Goal: Information Seeking & Learning: Learn about a topic

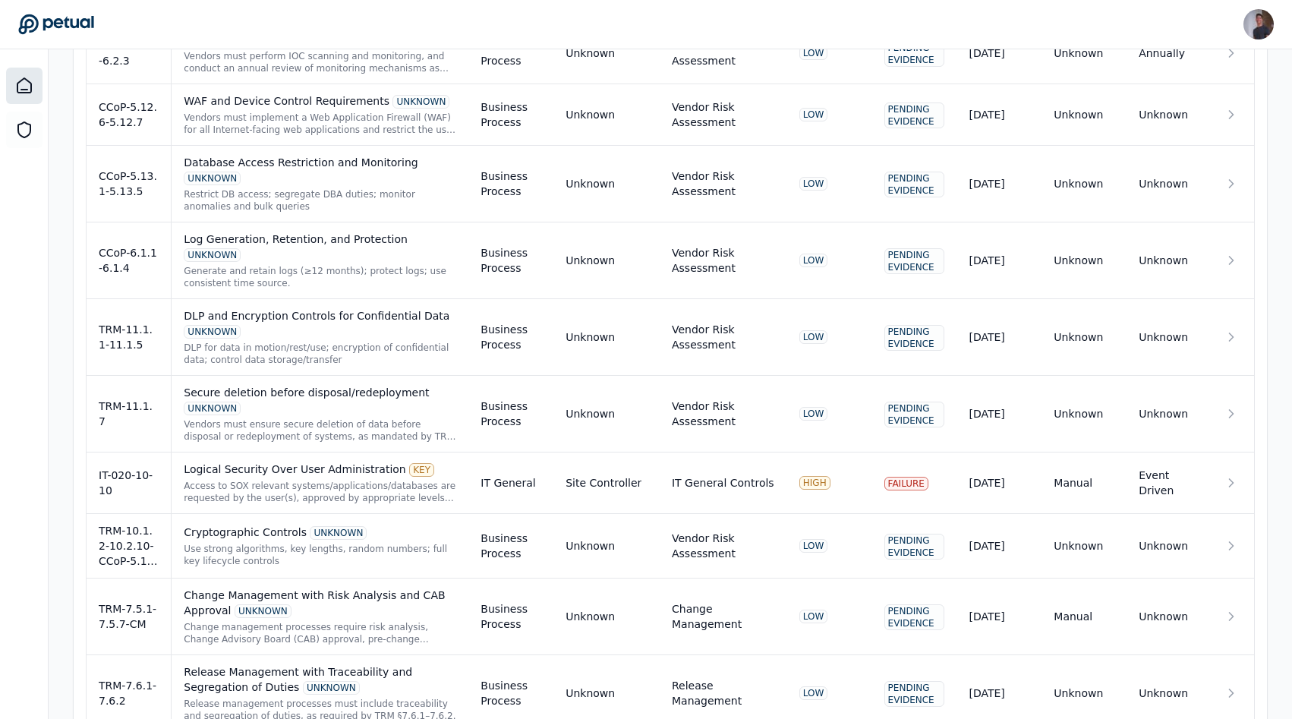
scroll to position [3115, 0]
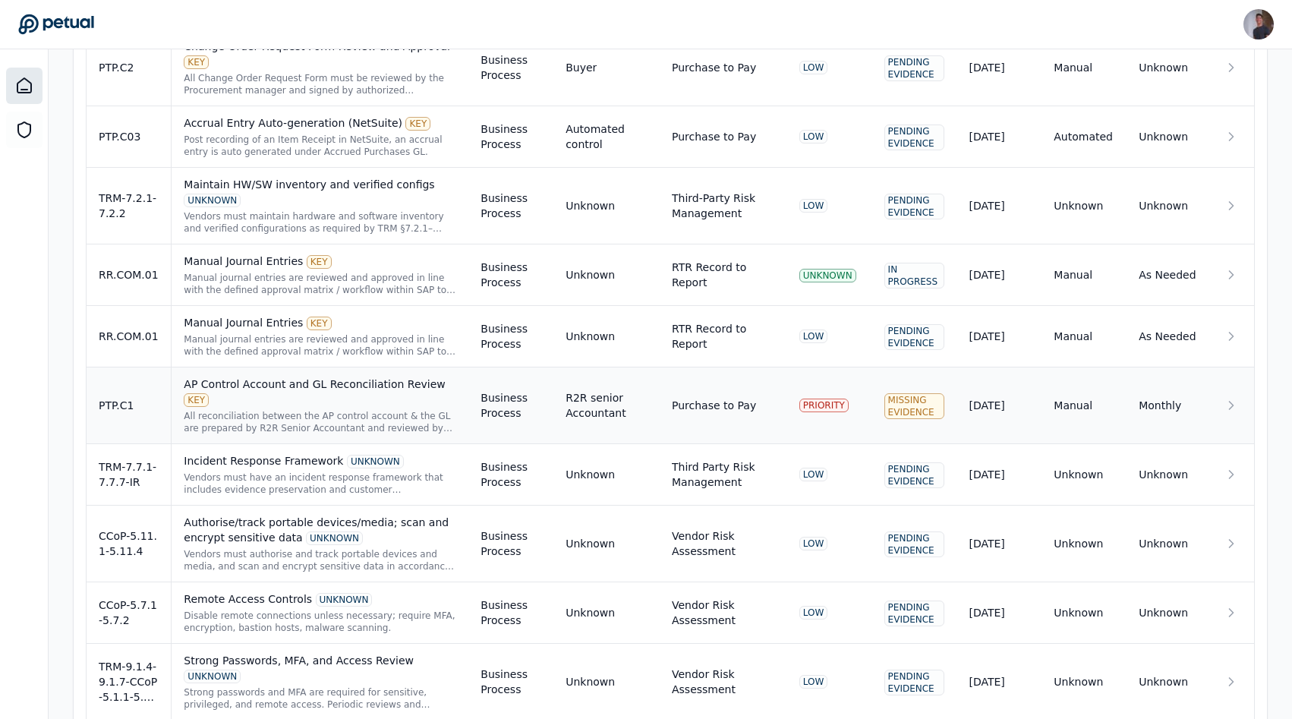
click at [194, 410] on div "All reconciliation between the AP control account & the GL are prepared by R2R …" at bounding box center [320, 422] width 273 height 24
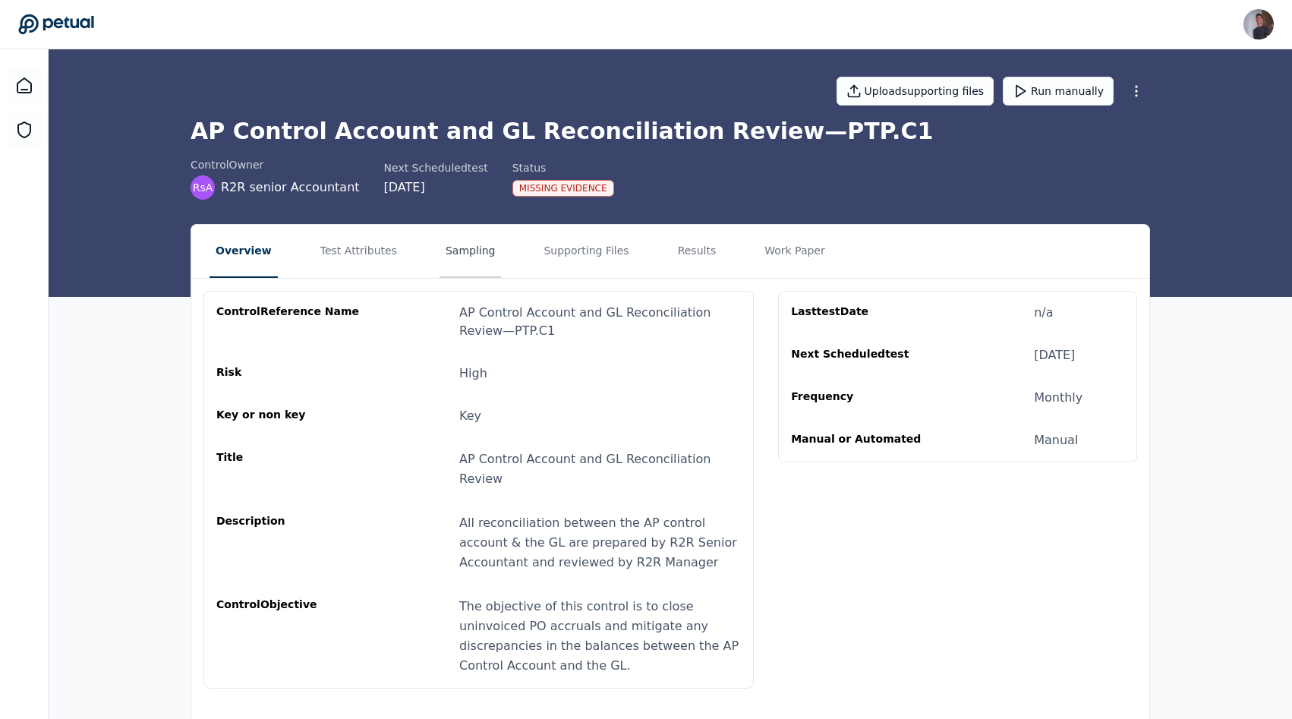
click at [440, 249] on button "Sampling" at bounding box center [471, 251] width 62 height 53
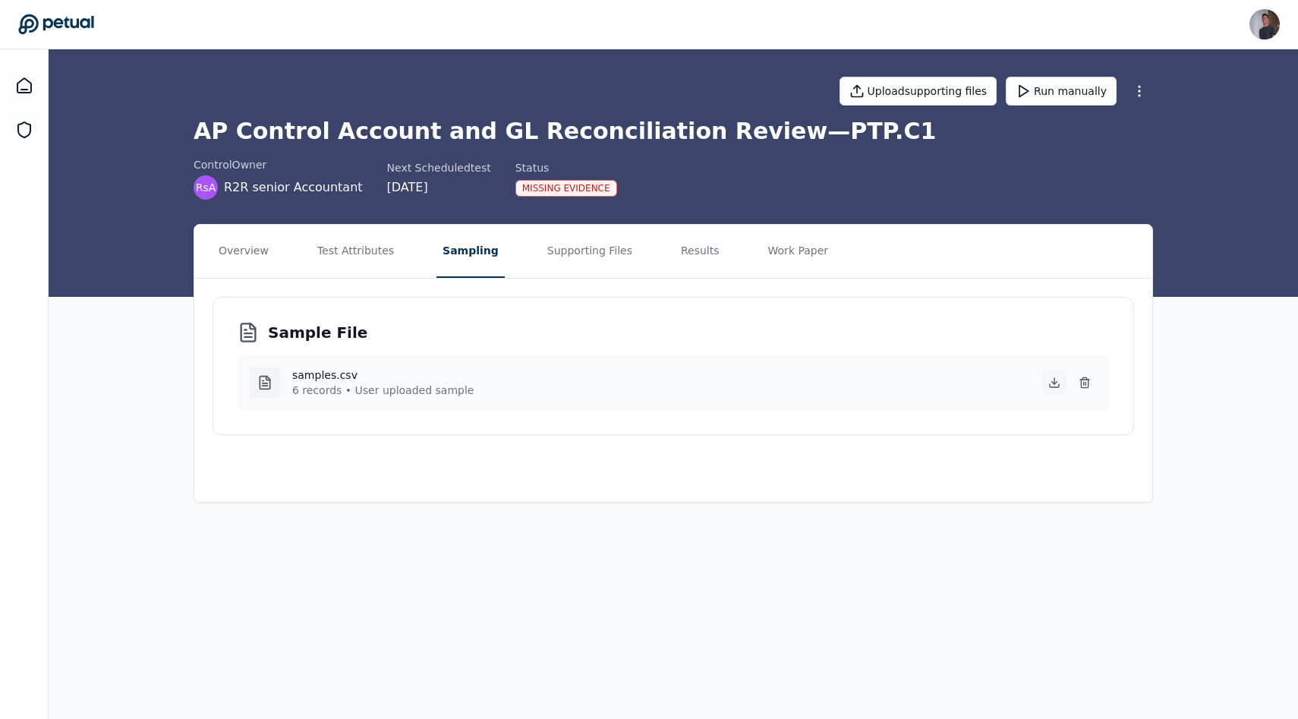
click at [1056, 387] on icon at bounding box center [1054, 385] width 9 height 3
click at [618, 250] on button "Supporting Files" at bounding box center [589, 251] width 97 height 53
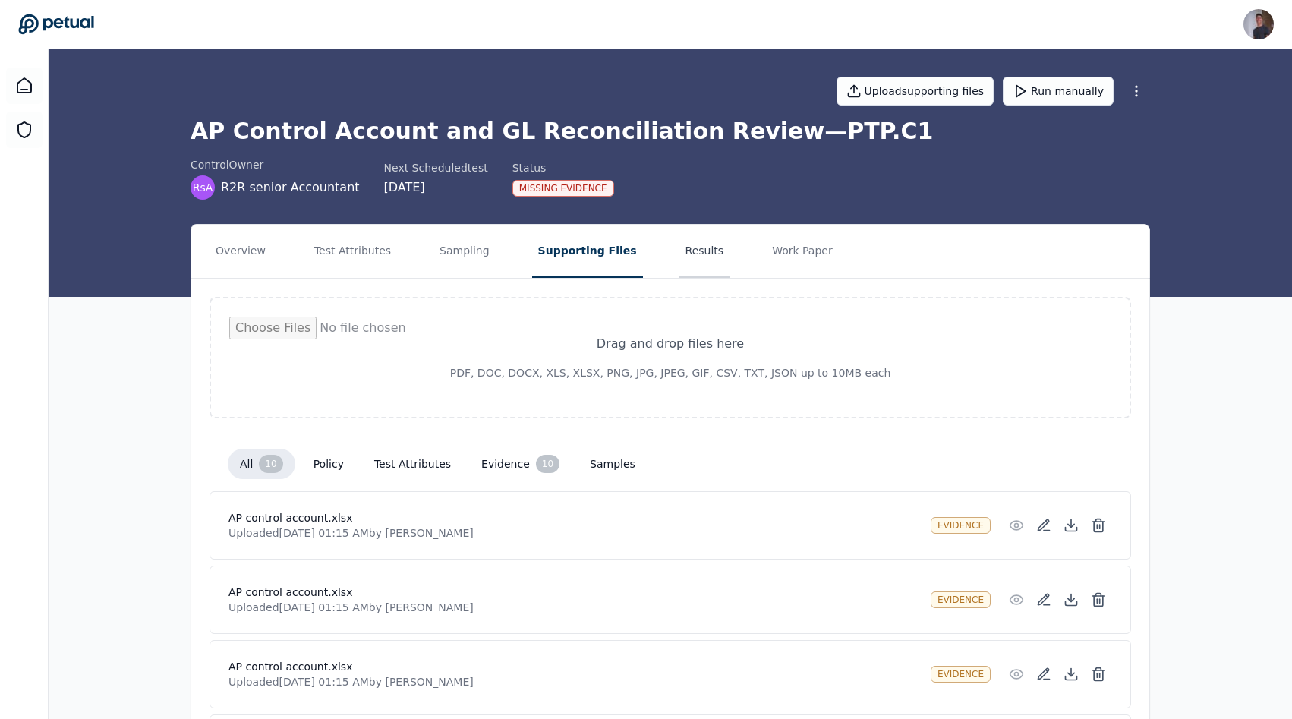
click at [692, 263] on button "Results" at bounding box center [704, 251] width 51 height 53
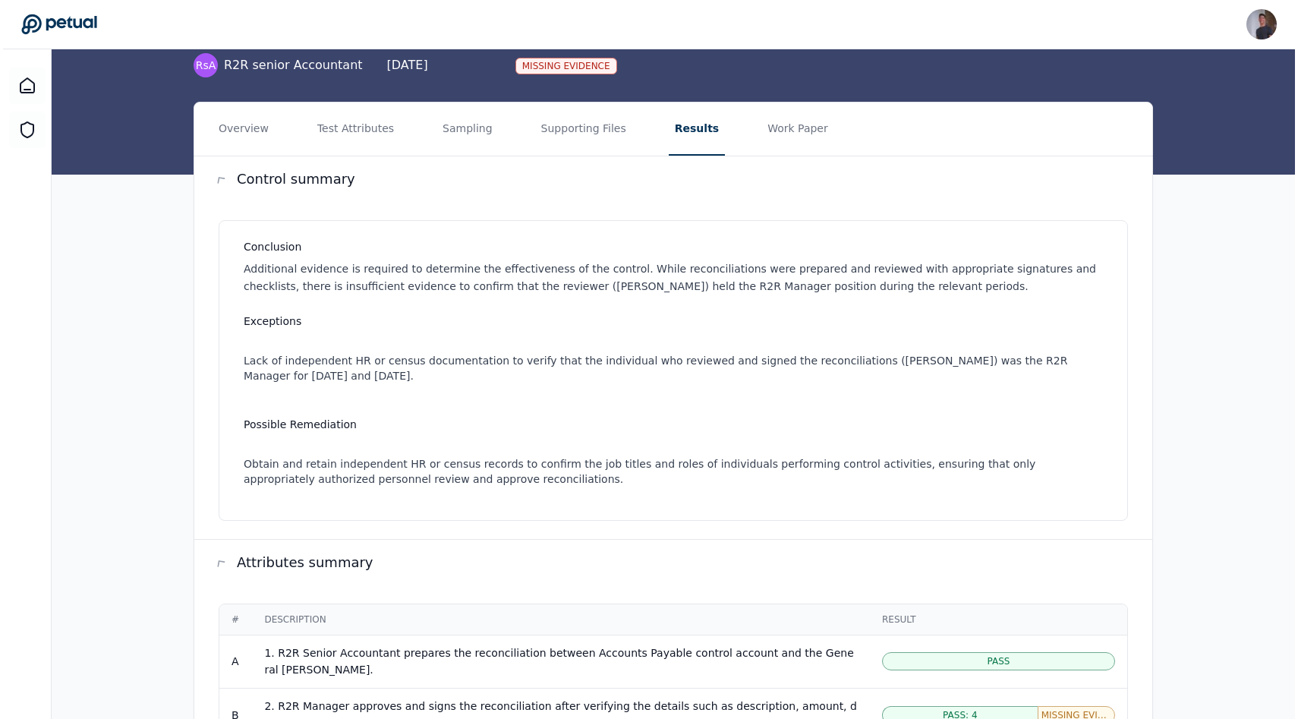
scroll to position [568, 0]
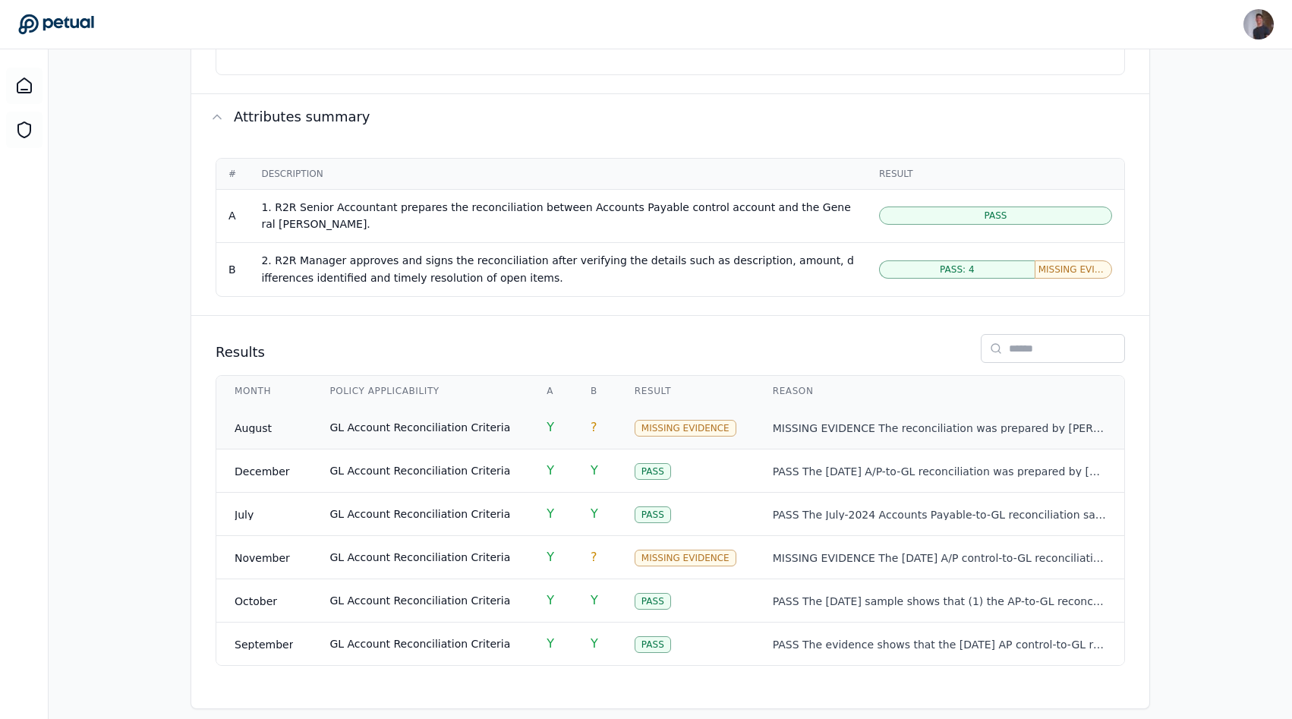
click at [498, 425] on td "GL Account Reconciliation Criteria" at bounding box center [419, 427] width 217 height 43
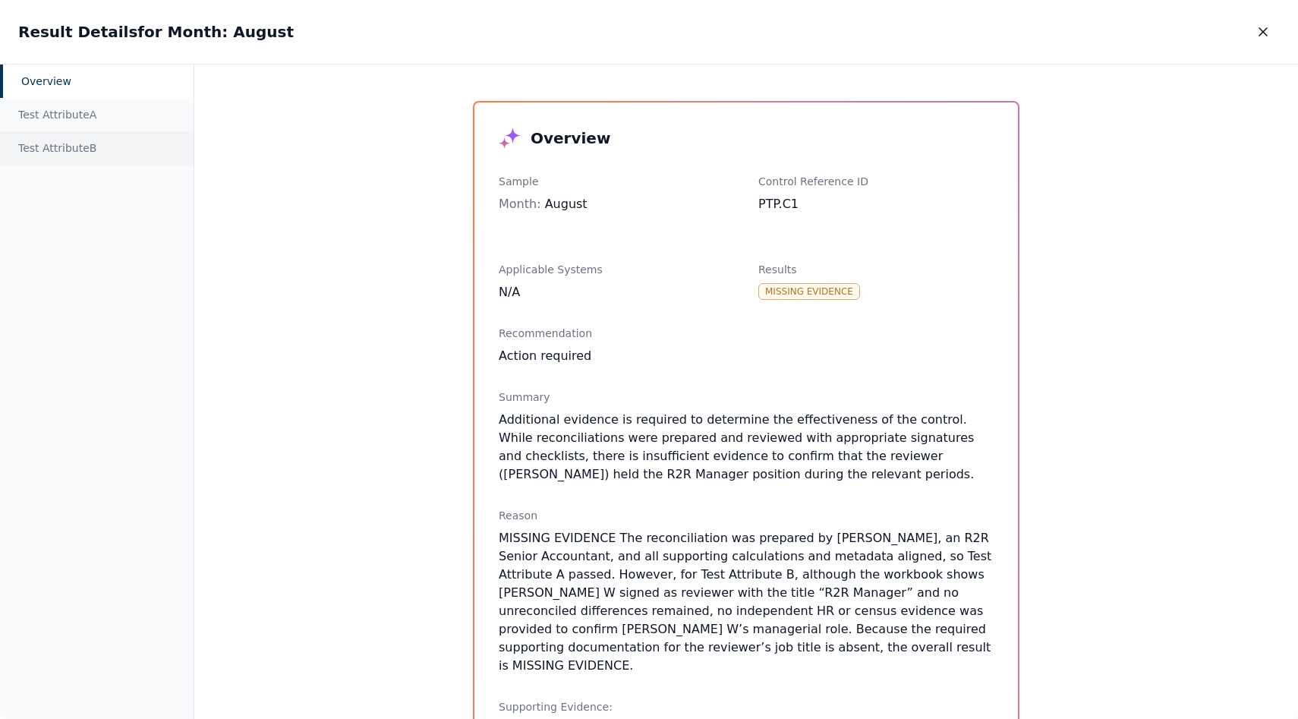
click at [89, 131] on div "Test Attribute B" at bounding box center [97, 147] width 194 height 33
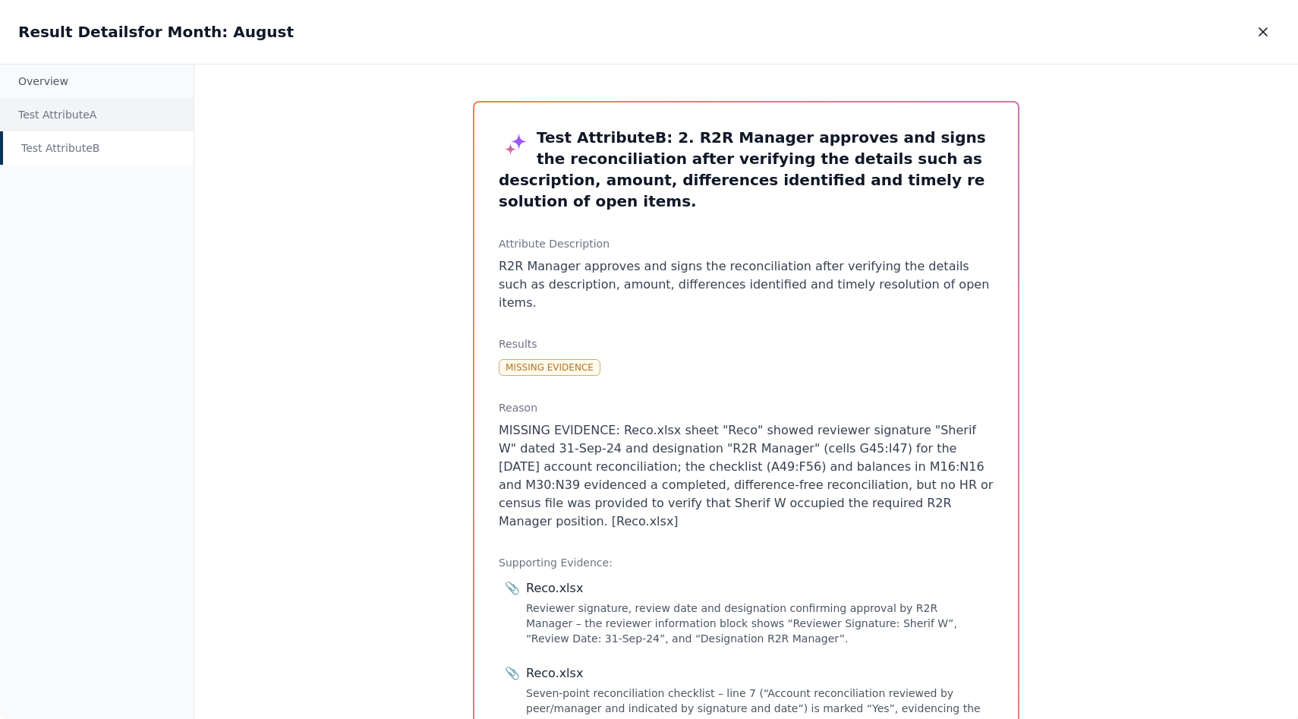
click at [90, 103] on div "Test Attribute A" at bounding box center [97, 114] width 194 height 33
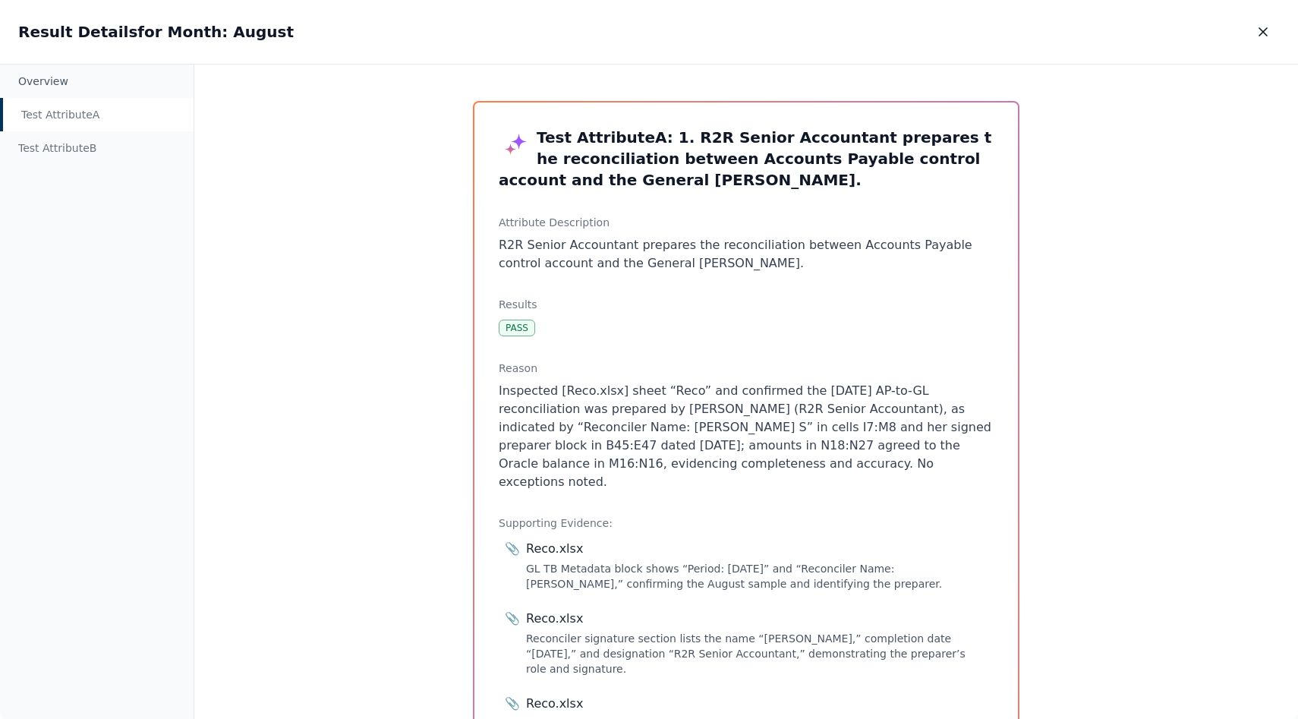
scroll to position [213, 0]
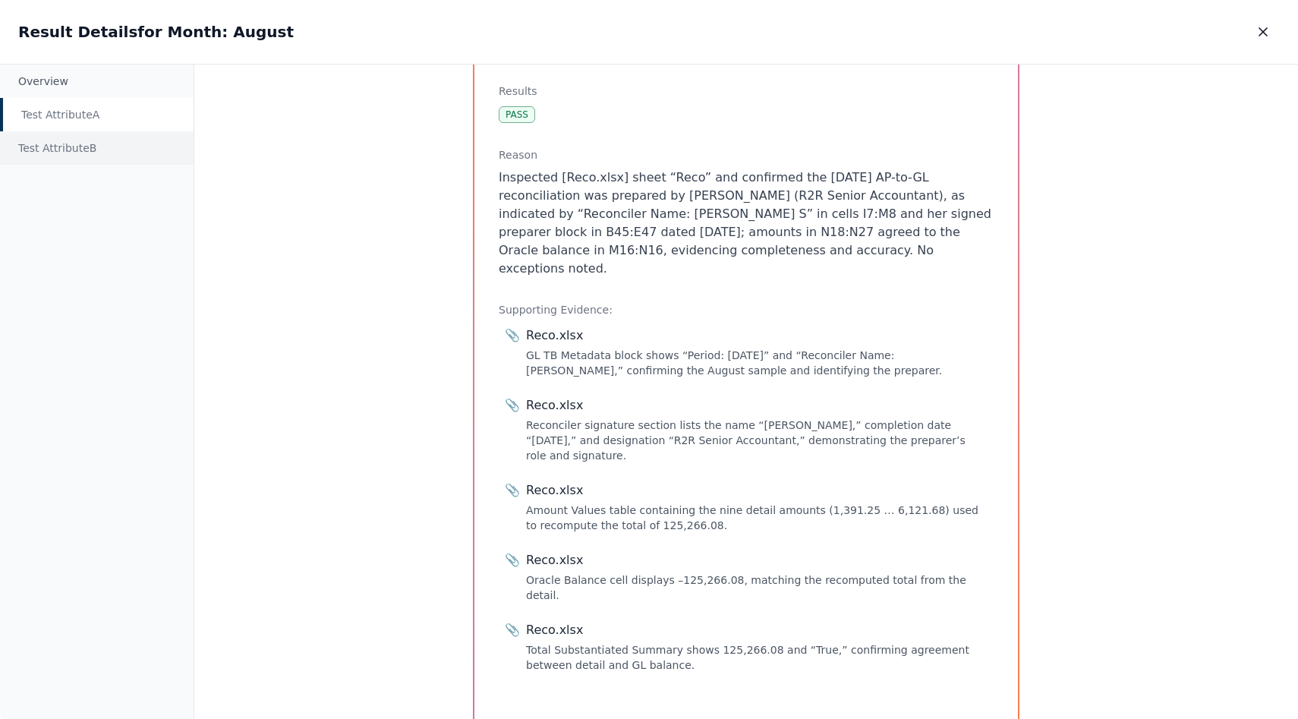
click at [66, 153] on div "Test Attribute B" at bounding box center [97, 147] width 194 height 33
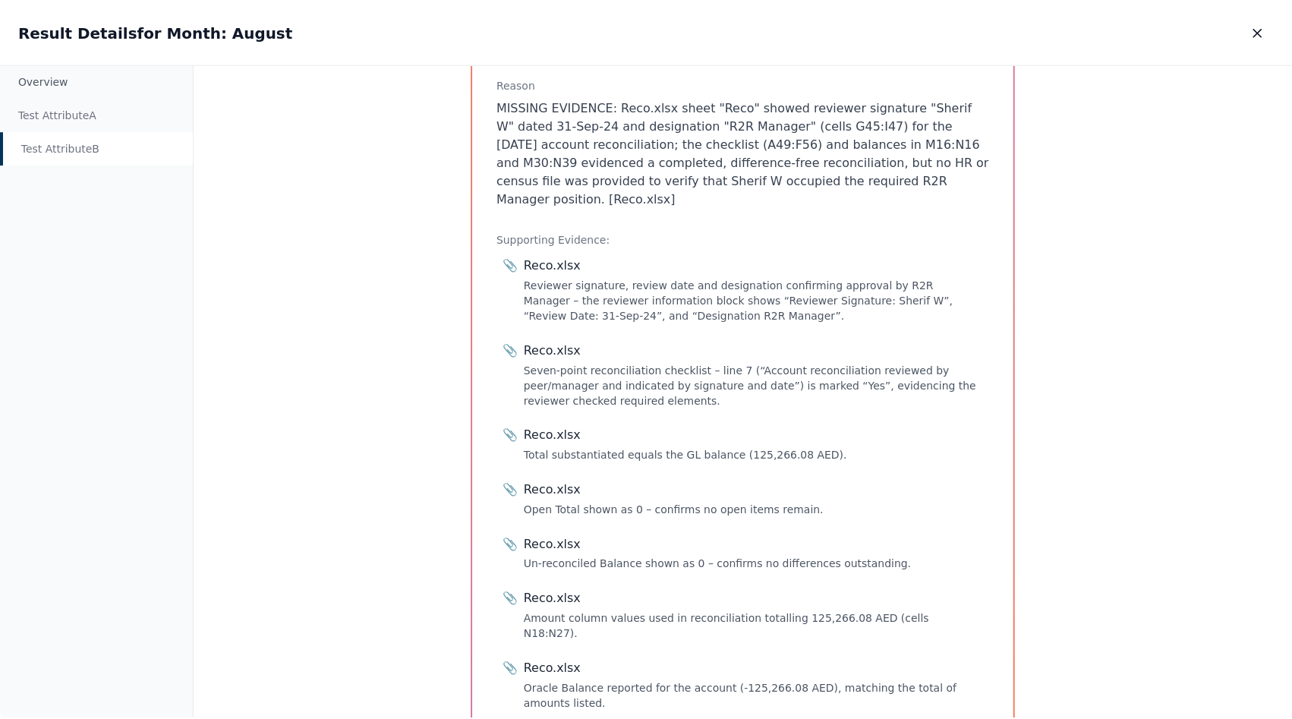
scroll to position [322, 0]
click at [1256, 37] on icon "button" at bounding box center [1263, 31] width 15 height 15
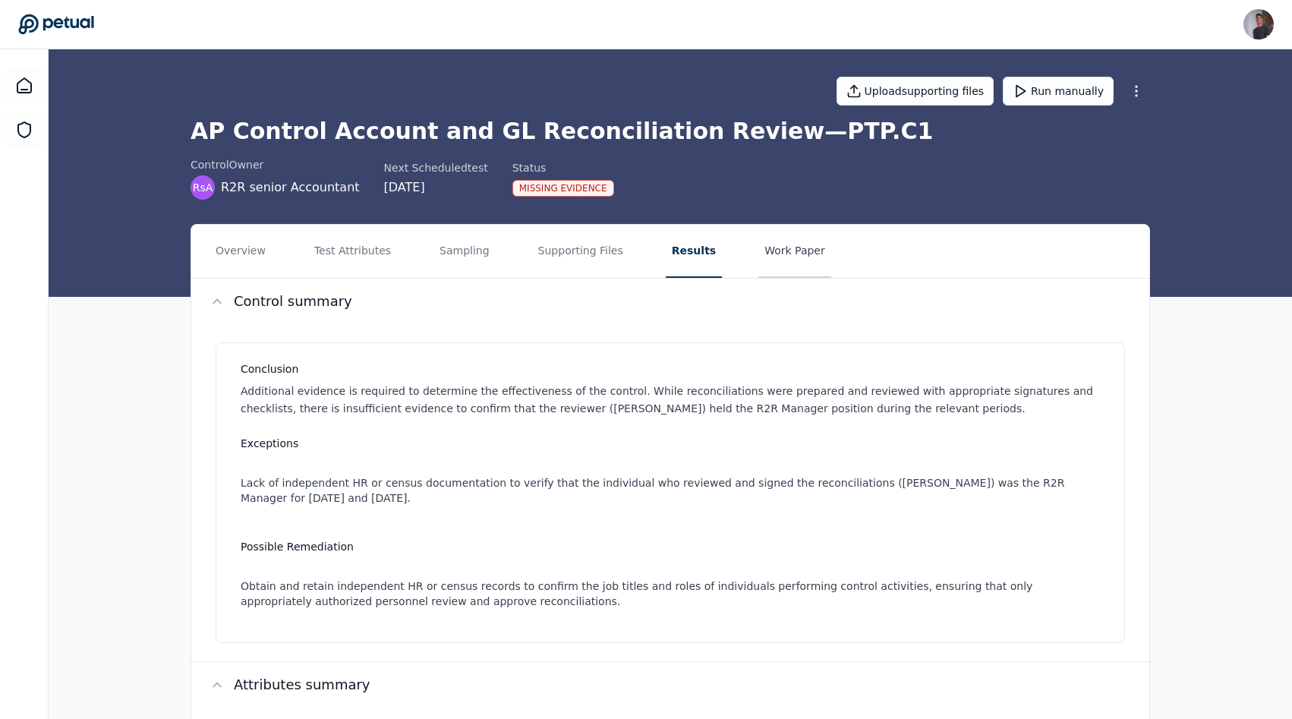
click at [758, 236] on button "Work Paper" at bounding box center [794, 251] width 73 height 53
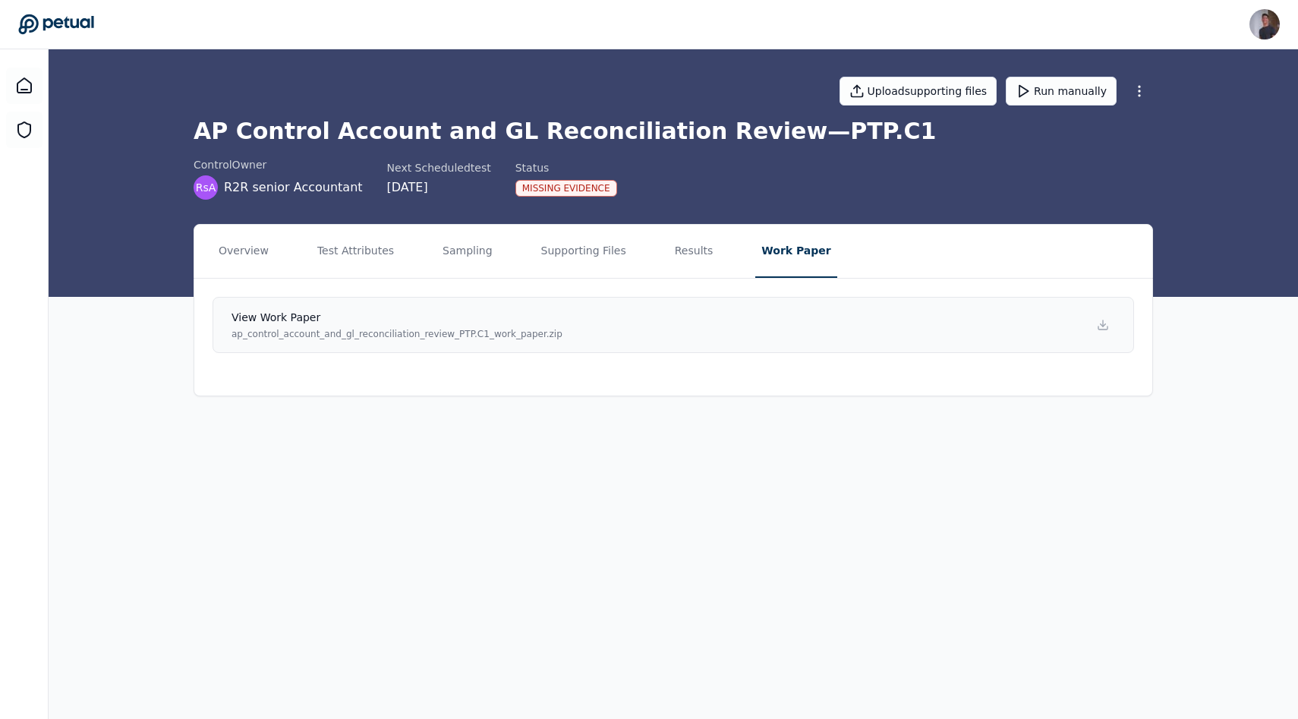
click at [629, 336] on link "View work paper ap_control_account_and_gl_reconciliation_review_PTP.C1_work_pap…" at bounding box center [674, 325] width 922 height 56
click at [296, 653] on main "Upload supporting files Run manually AP Control Account and GL Reconciliation R…" at bounding box center [673, 384] width 1249 height 670
click at [680, 254] on button "Results" at bounding box center [694, 251] width 51 height 53
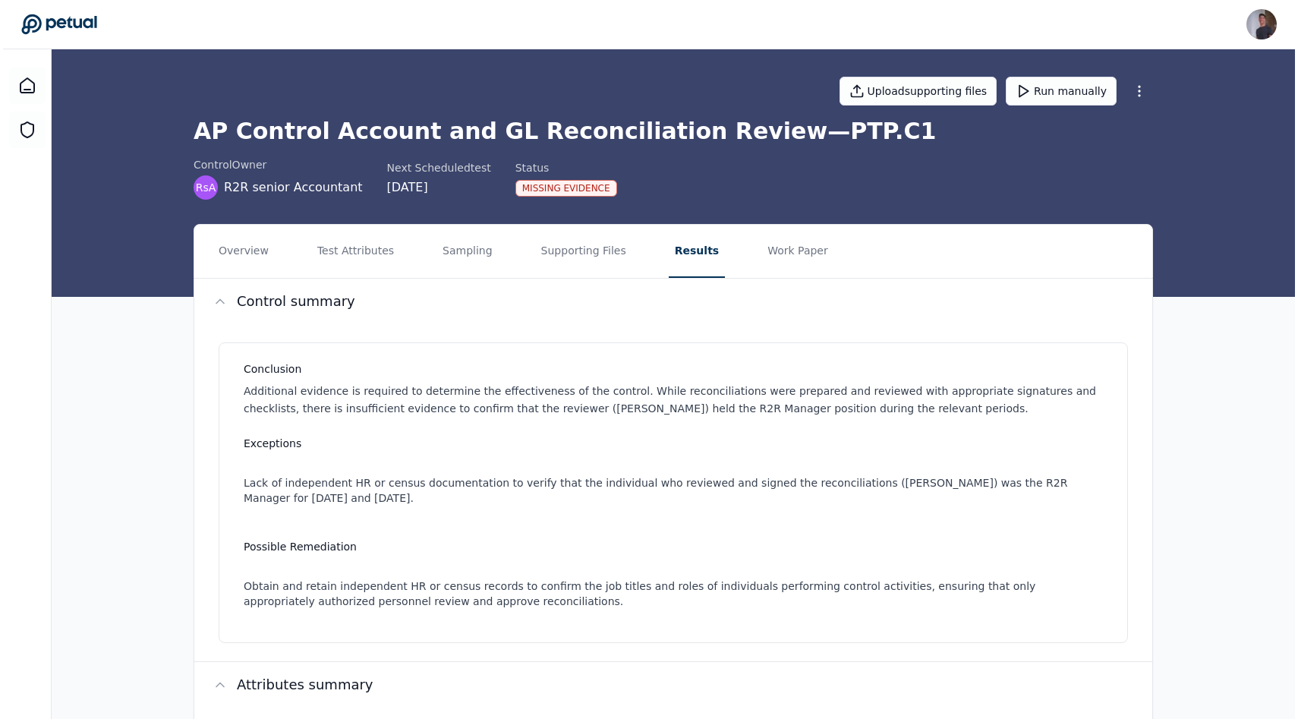
scroll to position [568, 0]
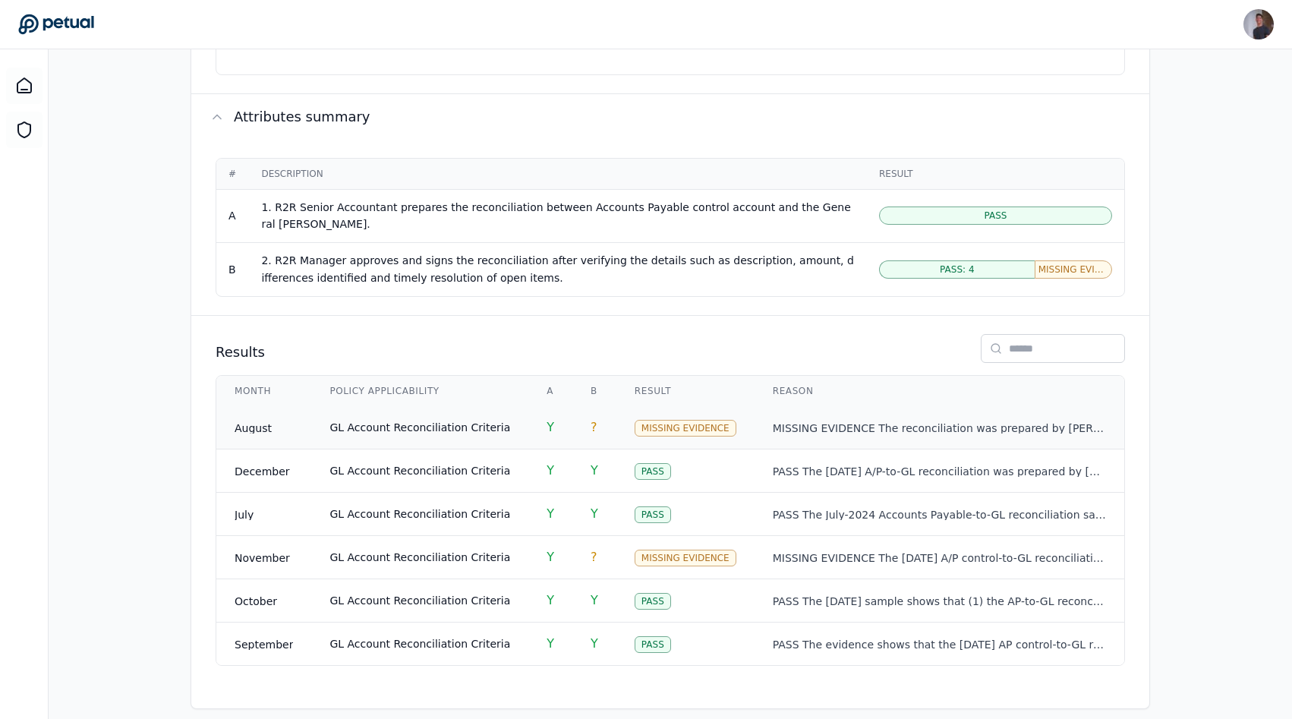
click at [485, 421] on span "GL Account Reconciliation Criteria" at bounding box center [419, 427] width 181 height 12
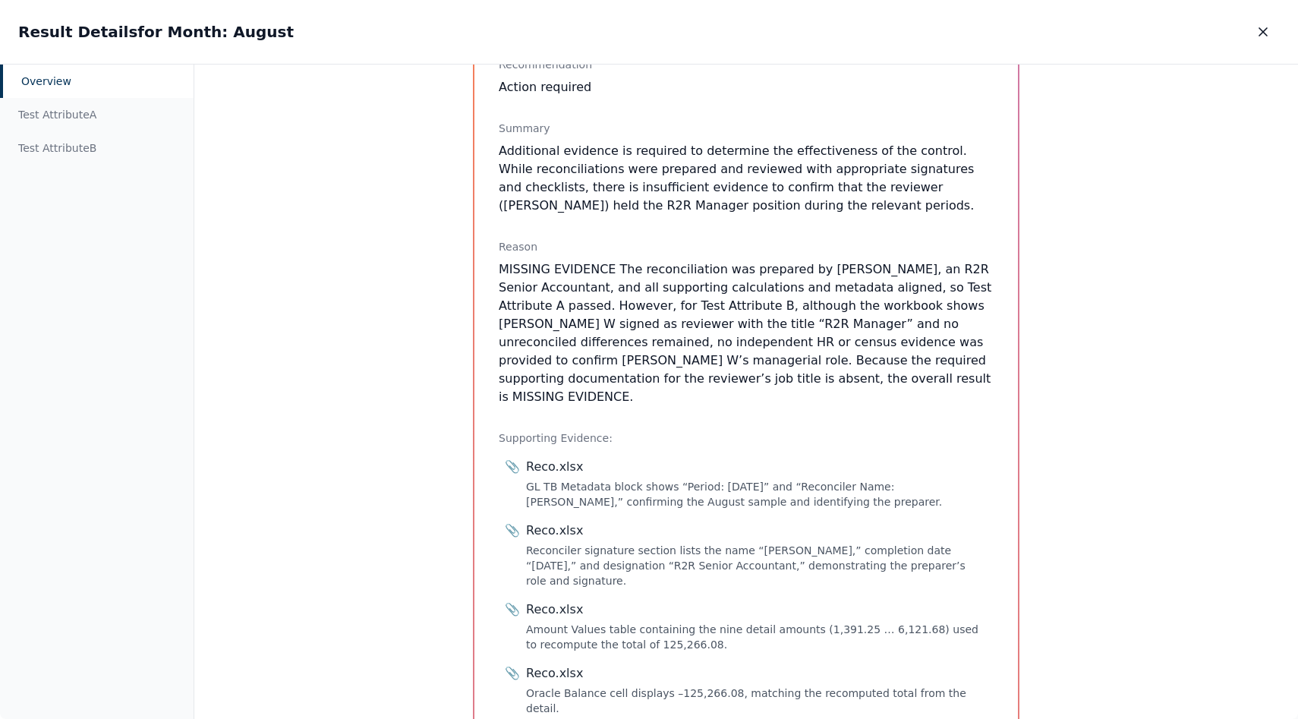
click at [106, 172] on div "Overview Test Attribute A Test Attribute B" at bounding box center [97, 392] width 194 height 655
click at [87, 159] on div "Test Attribute B" at bounding box center [97, 147] width 194 height 33
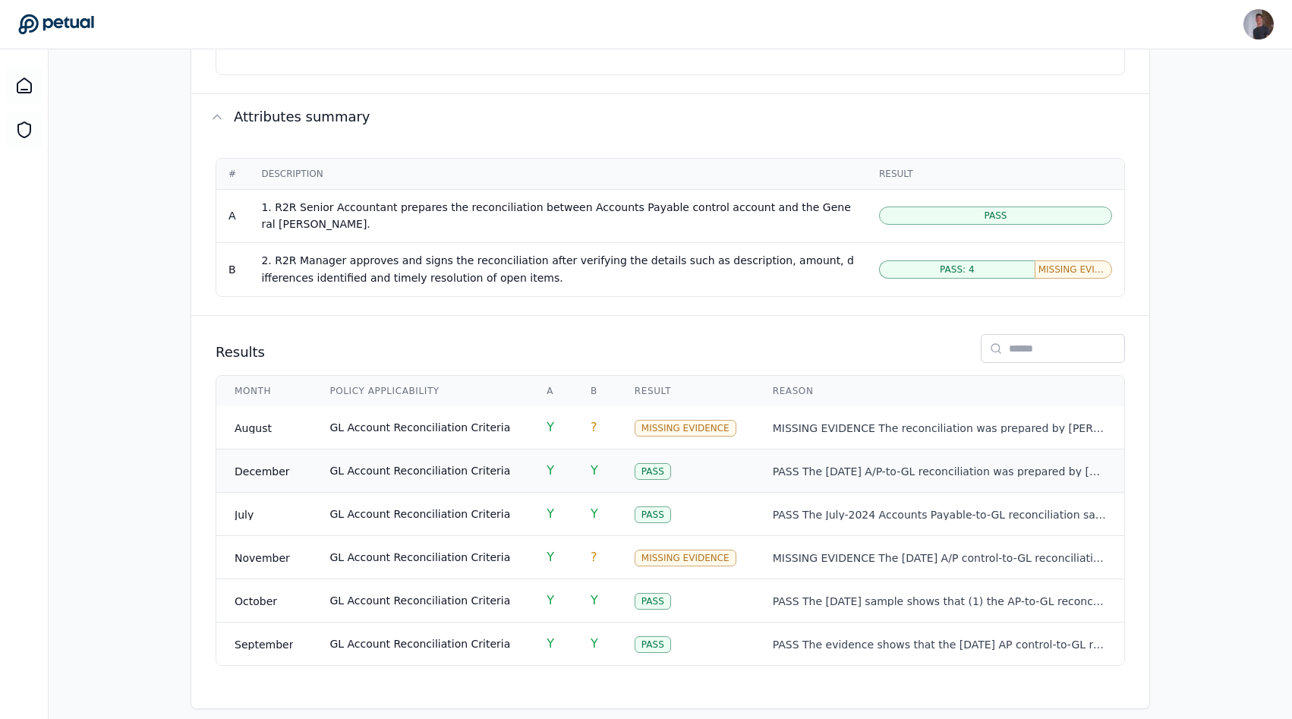
click at [528, 461] on td "Y" at bounding box center [550, 470] width 44 height 43
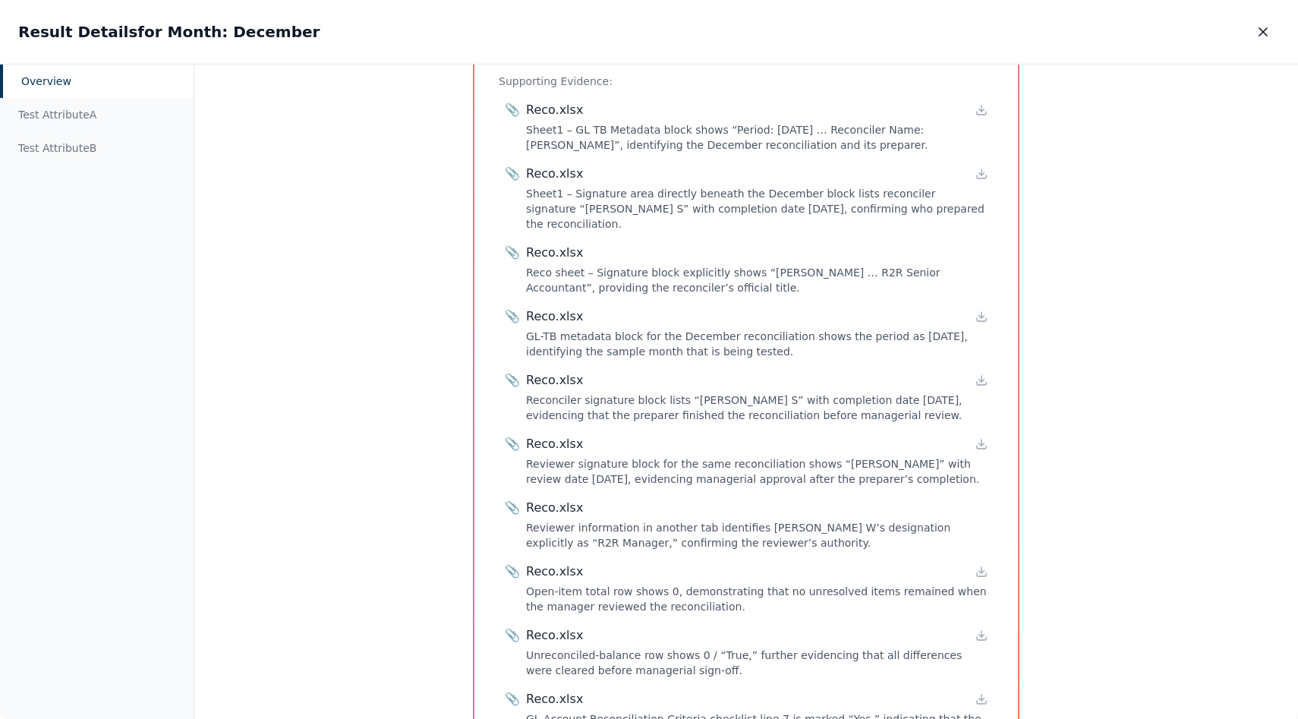
scroll to position [685, 0]
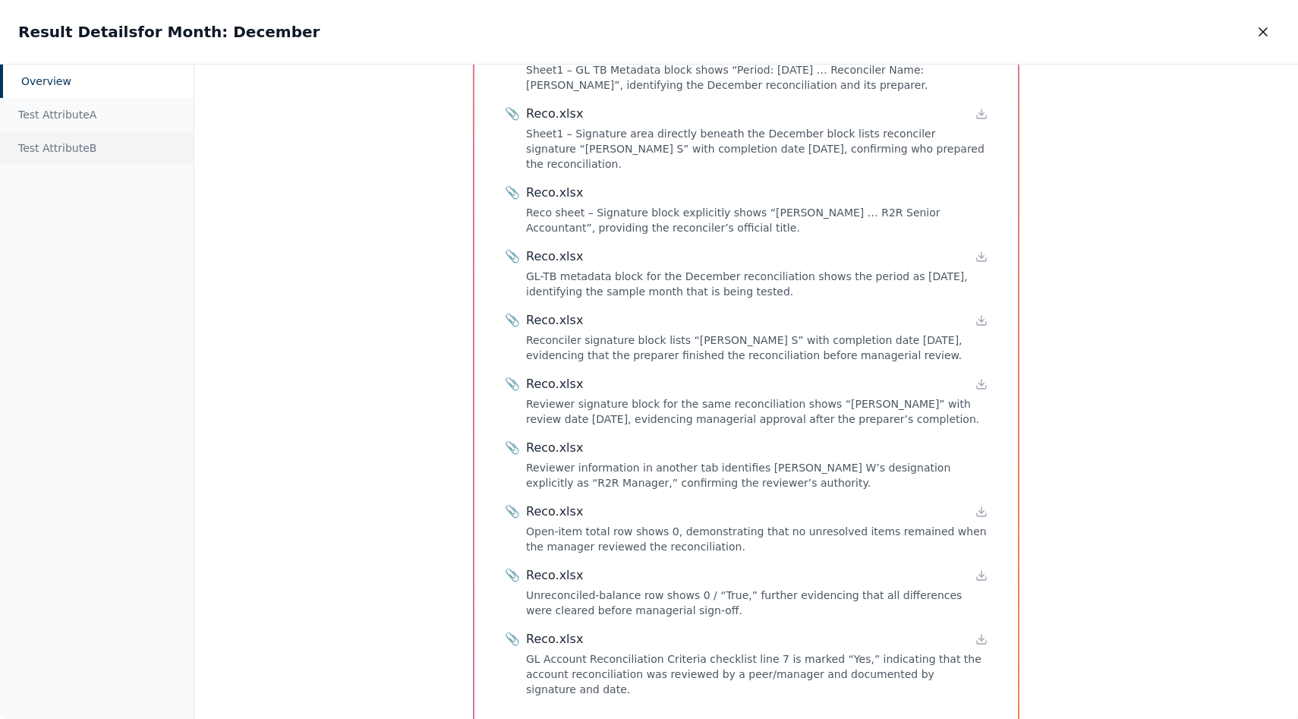
click at [82, 134] on div "Test Attribute B" at bounding box center [97, 147] width 194 height 33
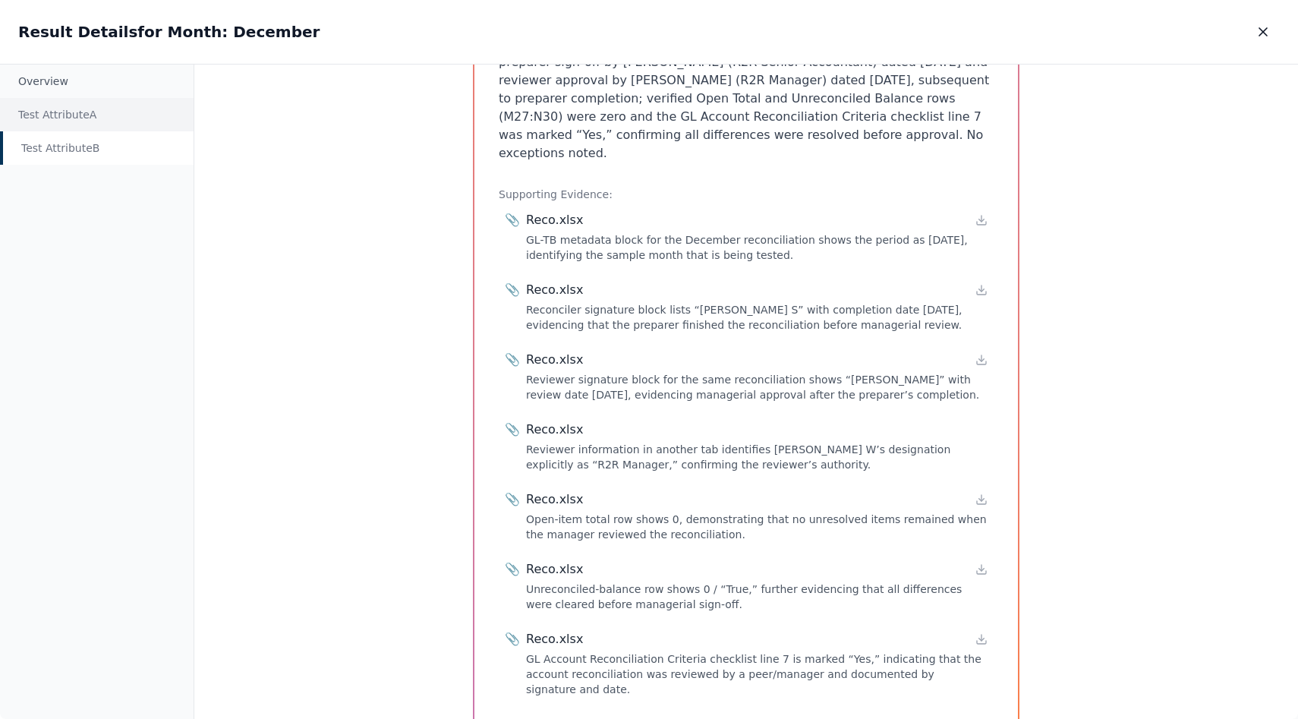
click at [92, 122] on div "Test Attribute A" at bounding box center [97, 114] width 194 height 33
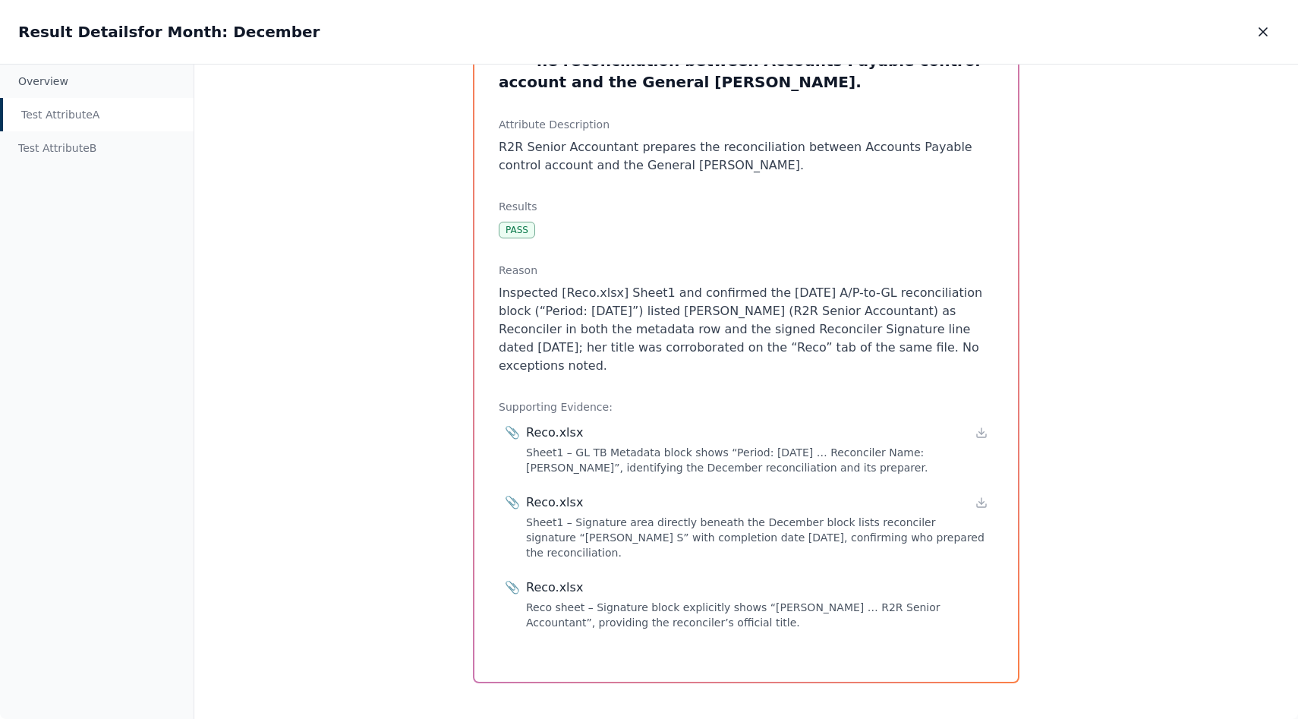
scroll to position [71, 0]
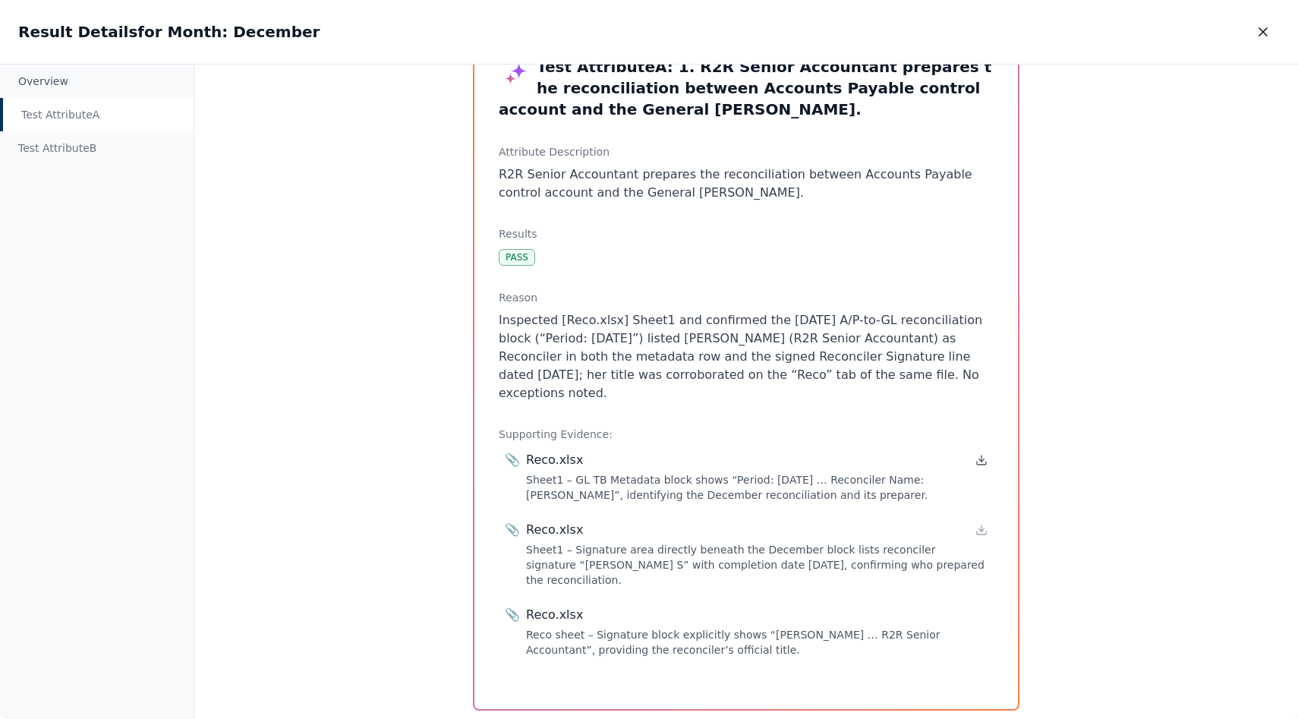
click at [975, 454] on icon at bounding box center [981, 460] width 12 height 12
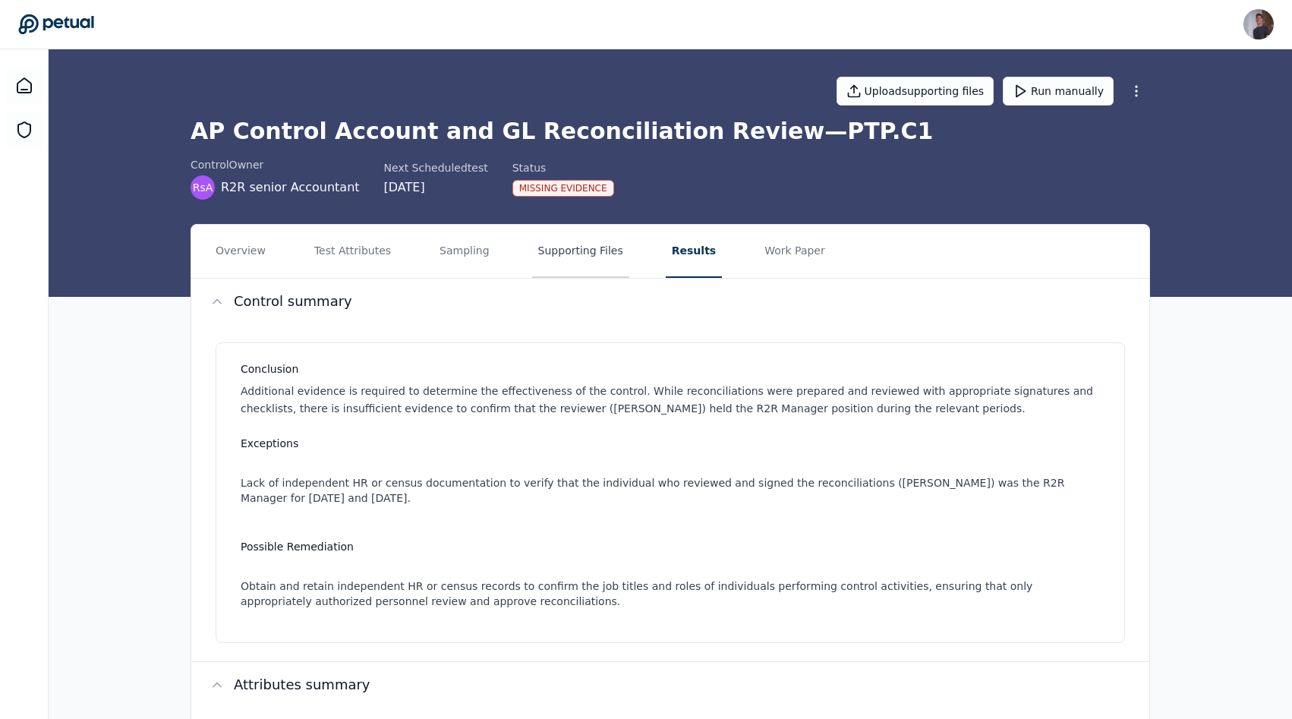
click at [550, 272] on button "Supporting Files" at bounding box center [580, 251] width 97 height 53
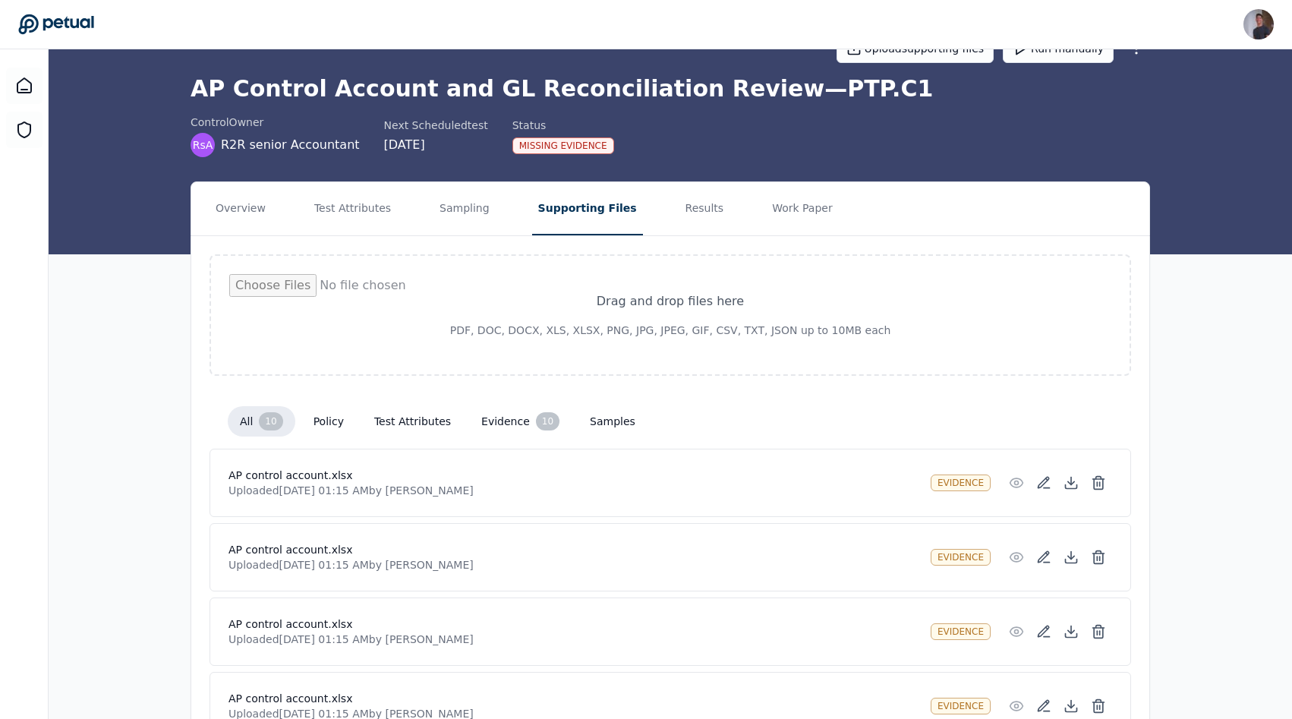
scroll to position [578, 0]
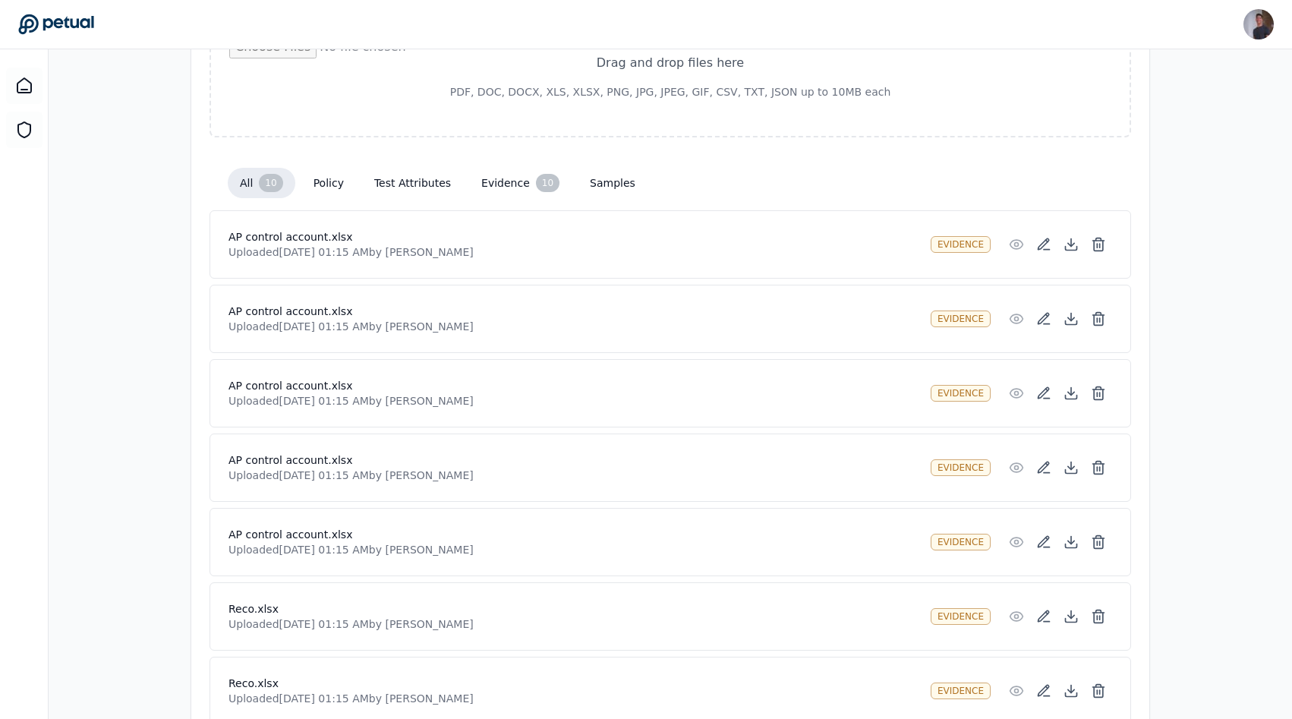
scroll to position [578, 0]
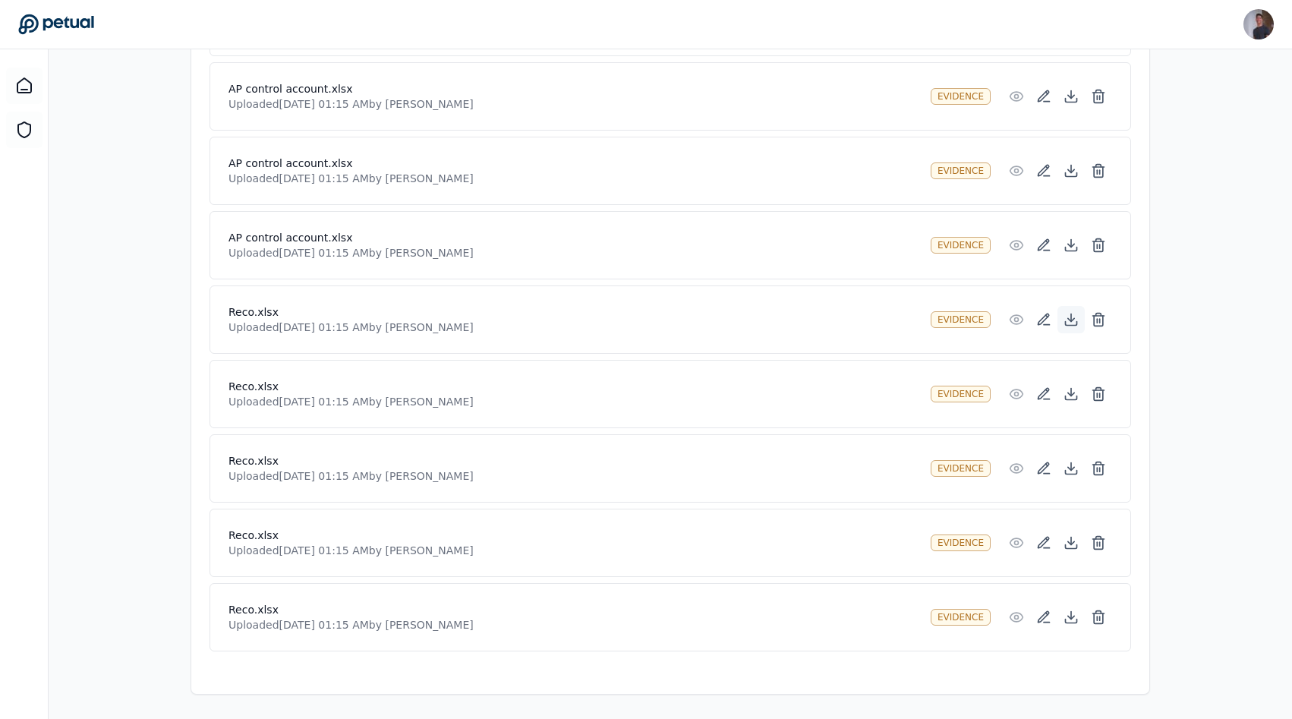
click at [1059, 320] on button at bounding box center [1070, 319] width 27 height 27
click at [1067, 397] on icon at bounding box center [1070, 393] width 15 height 15
click at [725, 515] on div "Reco.xlsx Uploaded [DATE] 01:15 AM by [PERSON_NAME] evidence" at bounding box center [671, 543] width 922 height 68
click at [1071, 468] on icon at bounding box center [1071, 467] width 0 height 8
click at [1063, 543] on icon at bounding box center [1070, 542] width 15 height 15
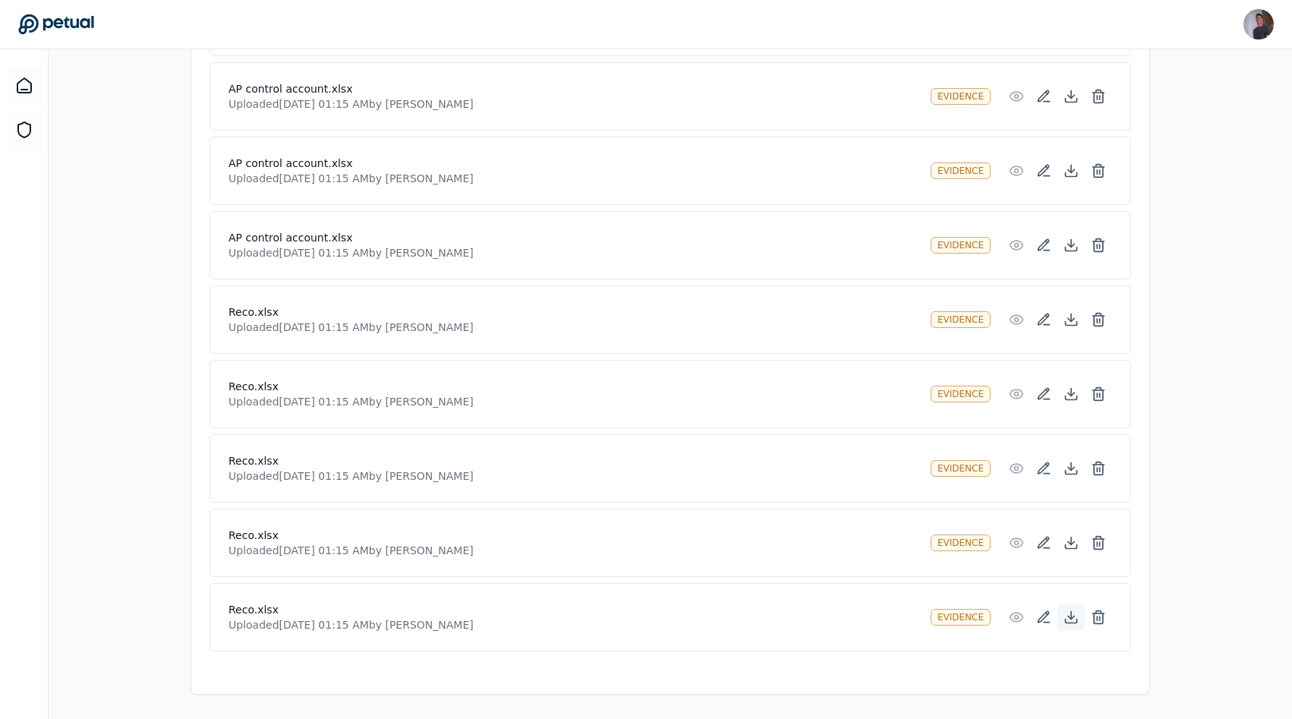
click at [1073, 616] on icon at bounding box center [1071, 617] width 6 height 3
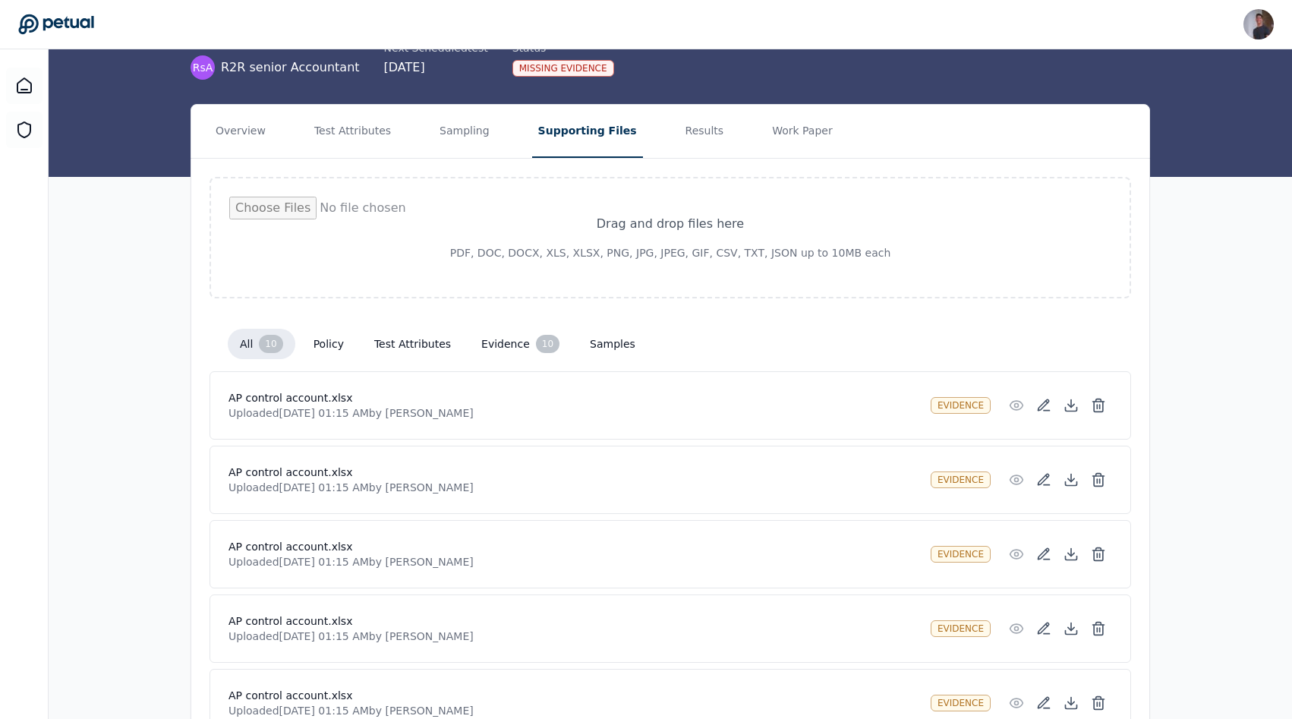
scroll to position [0, 0]
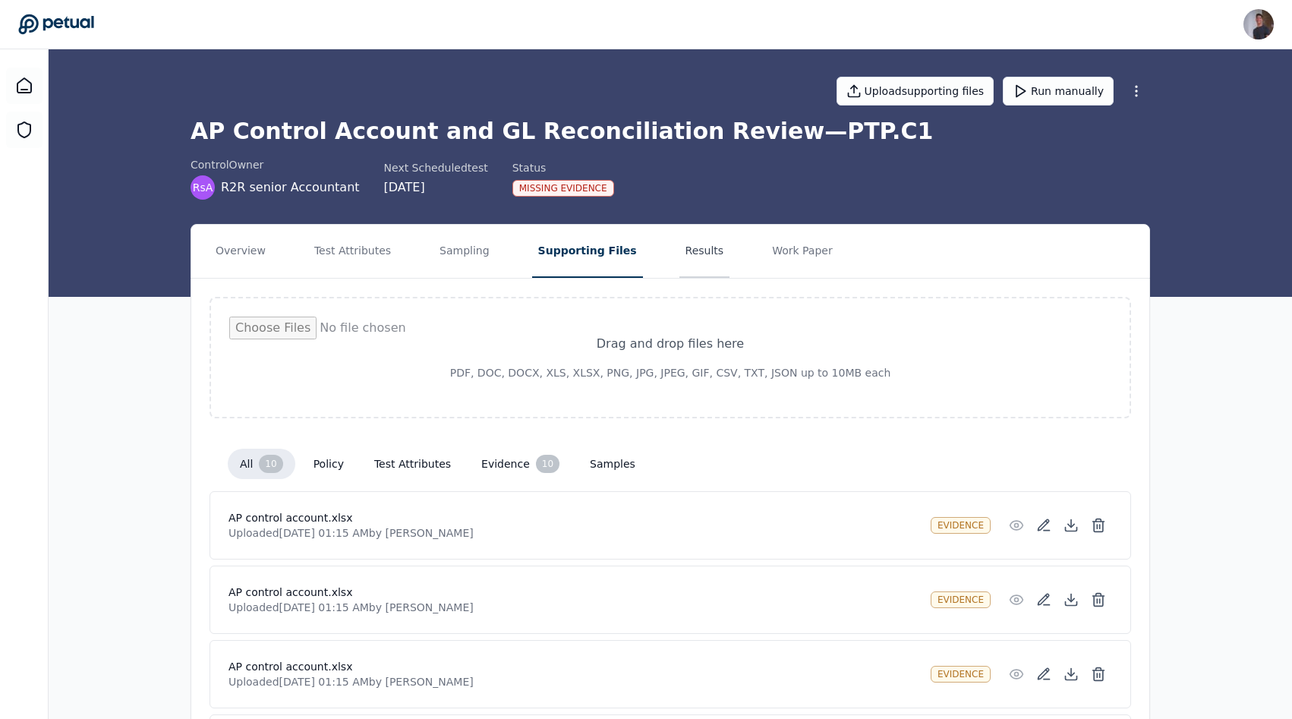
click at [700, 260] on button "Results" at bounding box center [704, 251] width 51 height 53
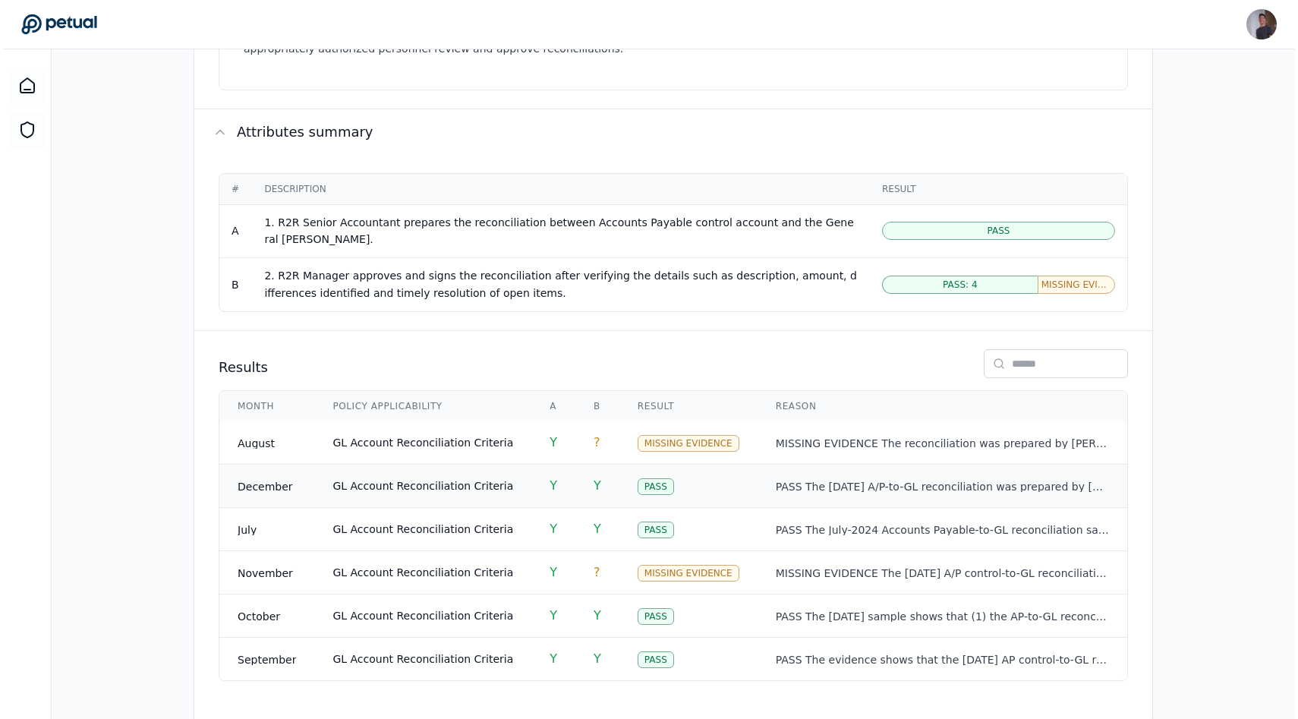
scroll to position [568, 0]
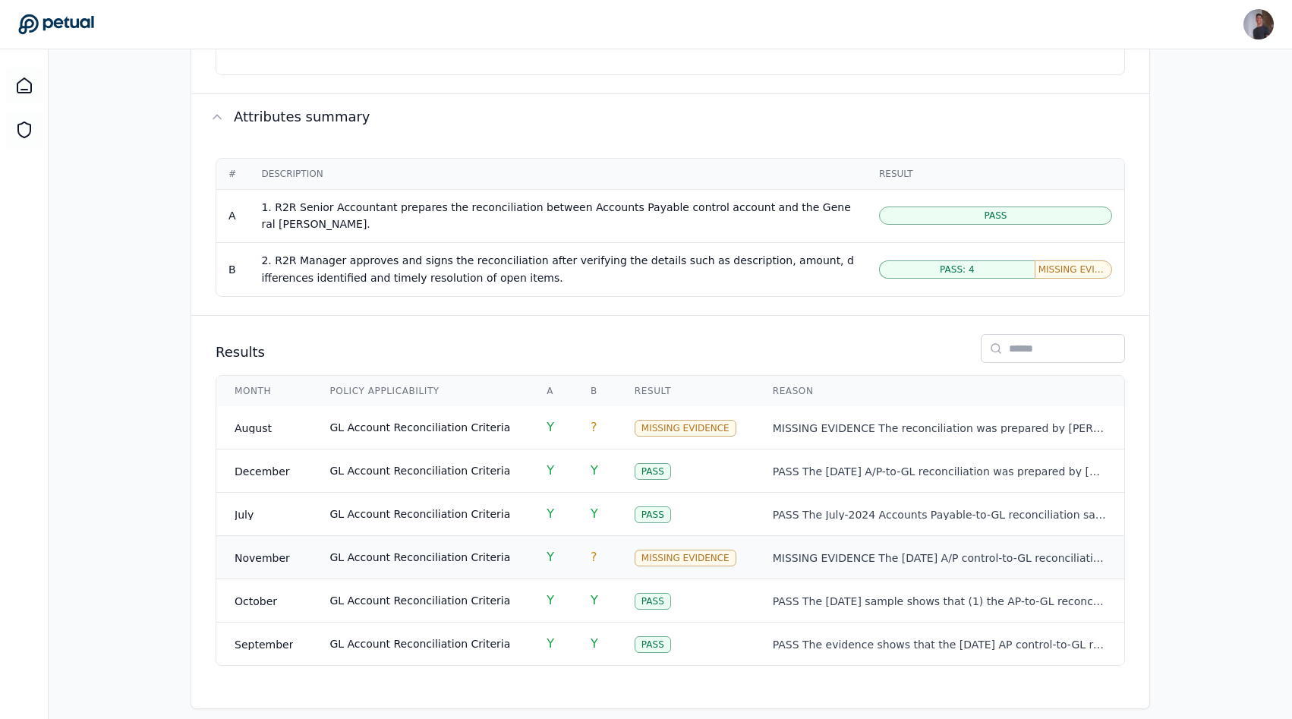
click at [581, 535] on td "?" at bounding box center [594, 556] width 44 height 43
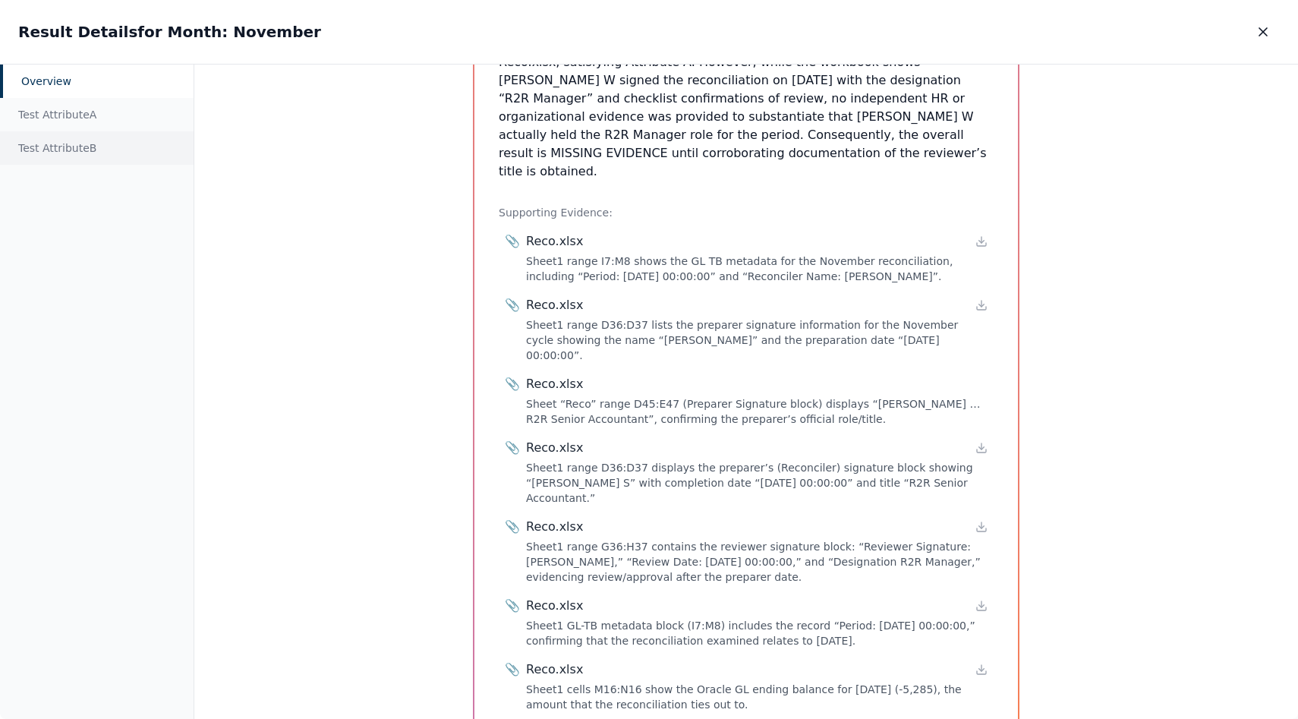
click at [84, 162] on div "Test Attribute B" at bounding box center [97, 147] width 194 height 33
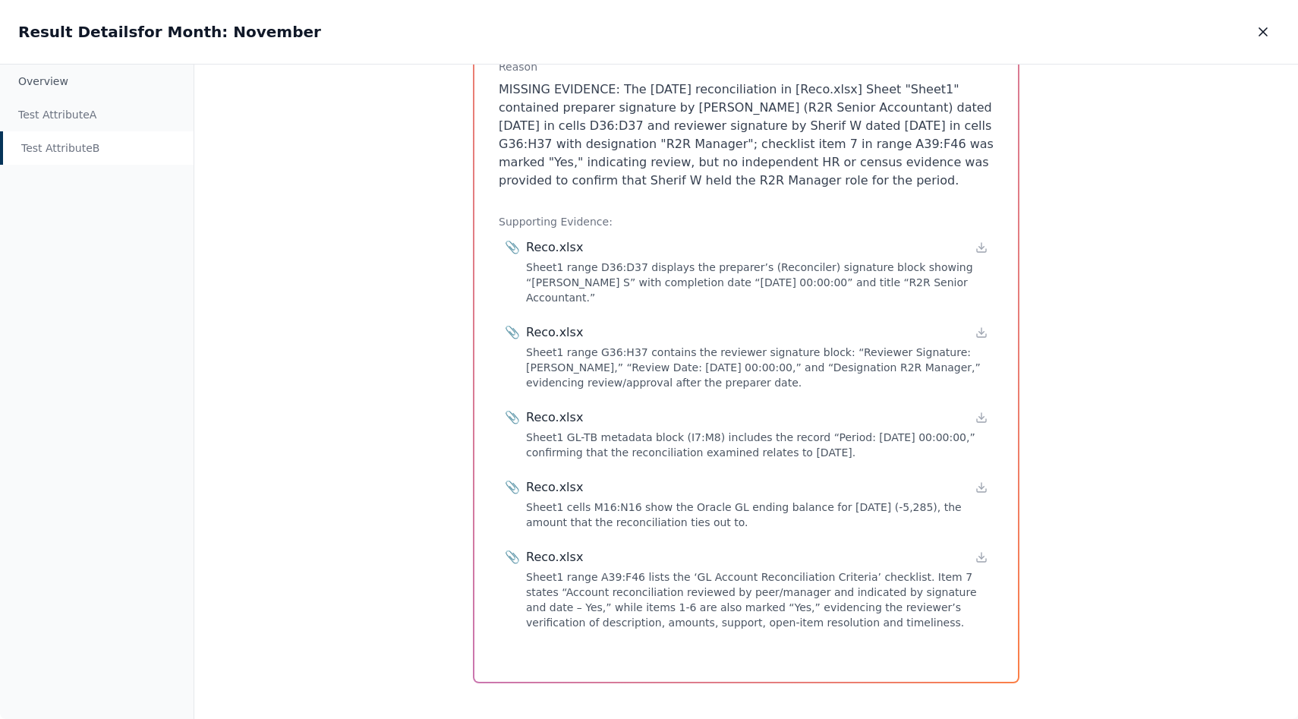
scroll to position [292, 0]
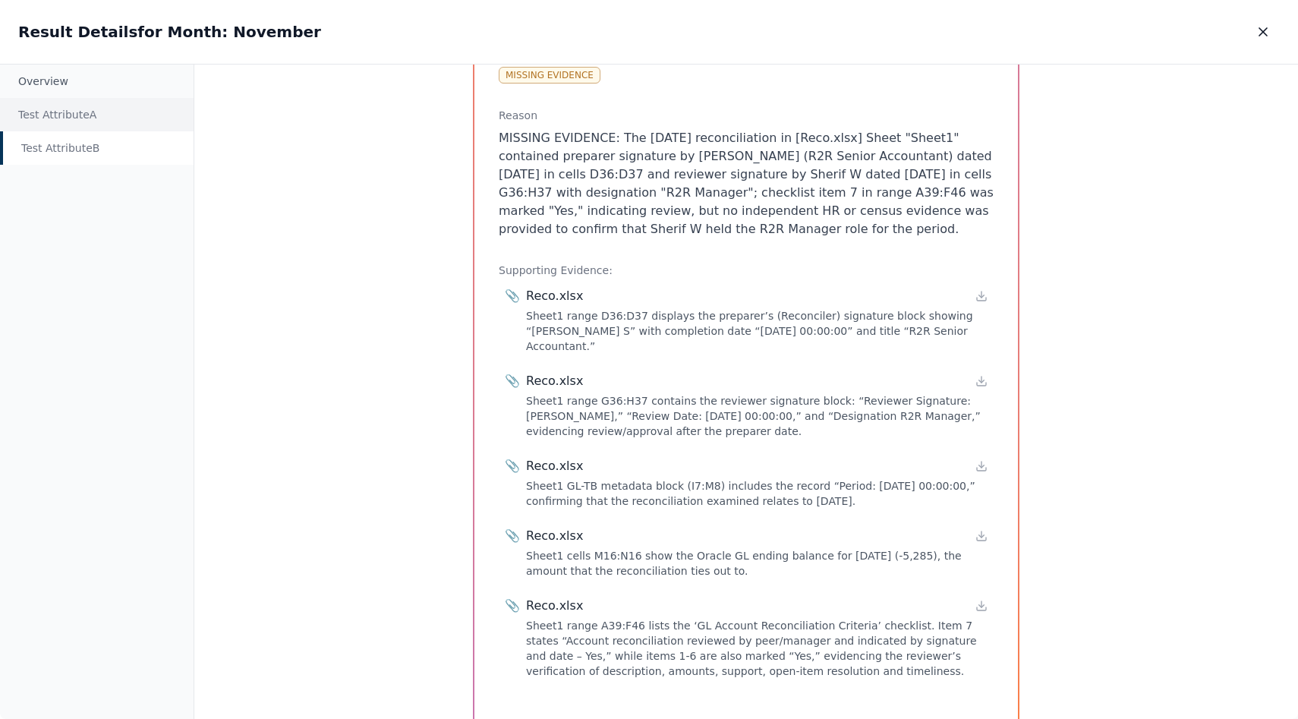
click at [61, 116] on div "Test Attribute A" at bounding box center [97, 114] width 194 height 33
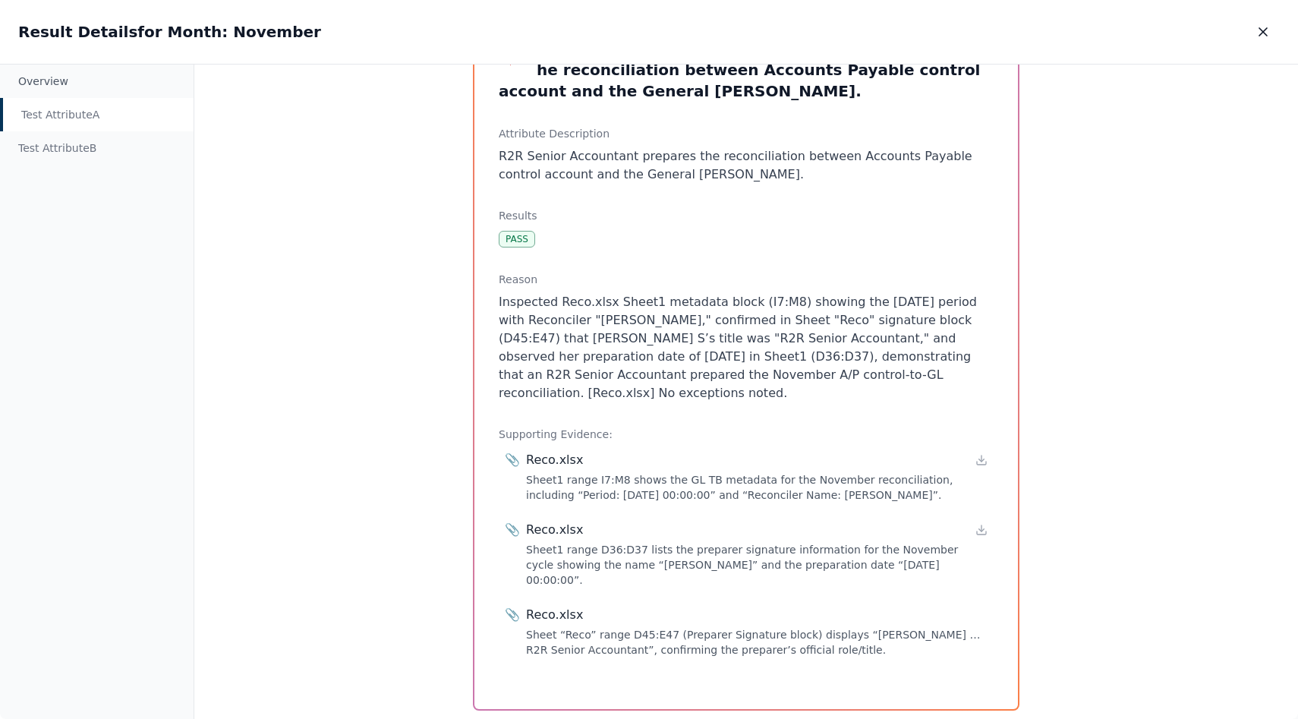
click at [969, 451] on div "Reco.xlsx" at bounding box center [757, 460] width 462 height 18
click at [995, 433] on div "Test Attribute A : 1. R2R Senior Accountant prepares the reconciliation between…" at bounding box center [746, 361] width 544 height 695
click at [994, 438] on div "Test Attribute A : 1. R2R Senior Accountant prepares the reconciliation between…" at bounding box center [746, 361] width 544 height 695
click at [975, 454] on icon at bounding box center [981, 460] width 12 height 12
click at [977, 531] on icon at bounding box center [981, 532] width 9 height 3
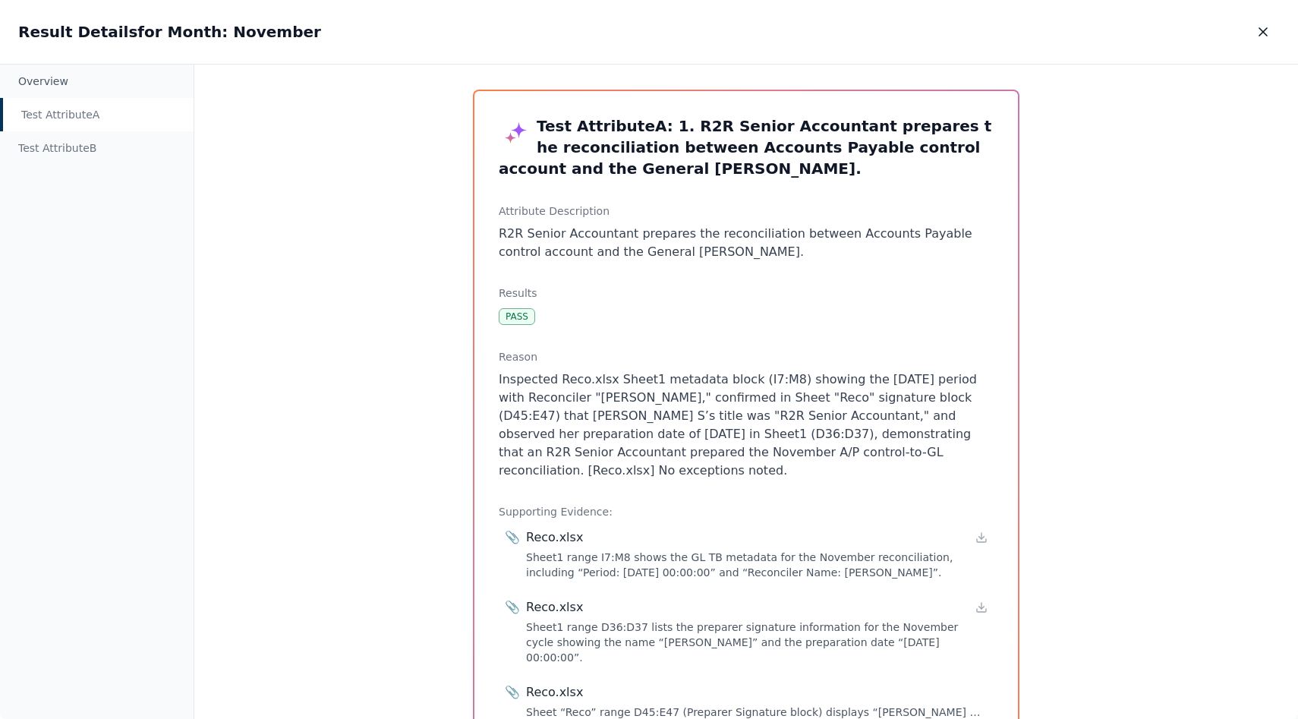
scroll to position [0, 0]
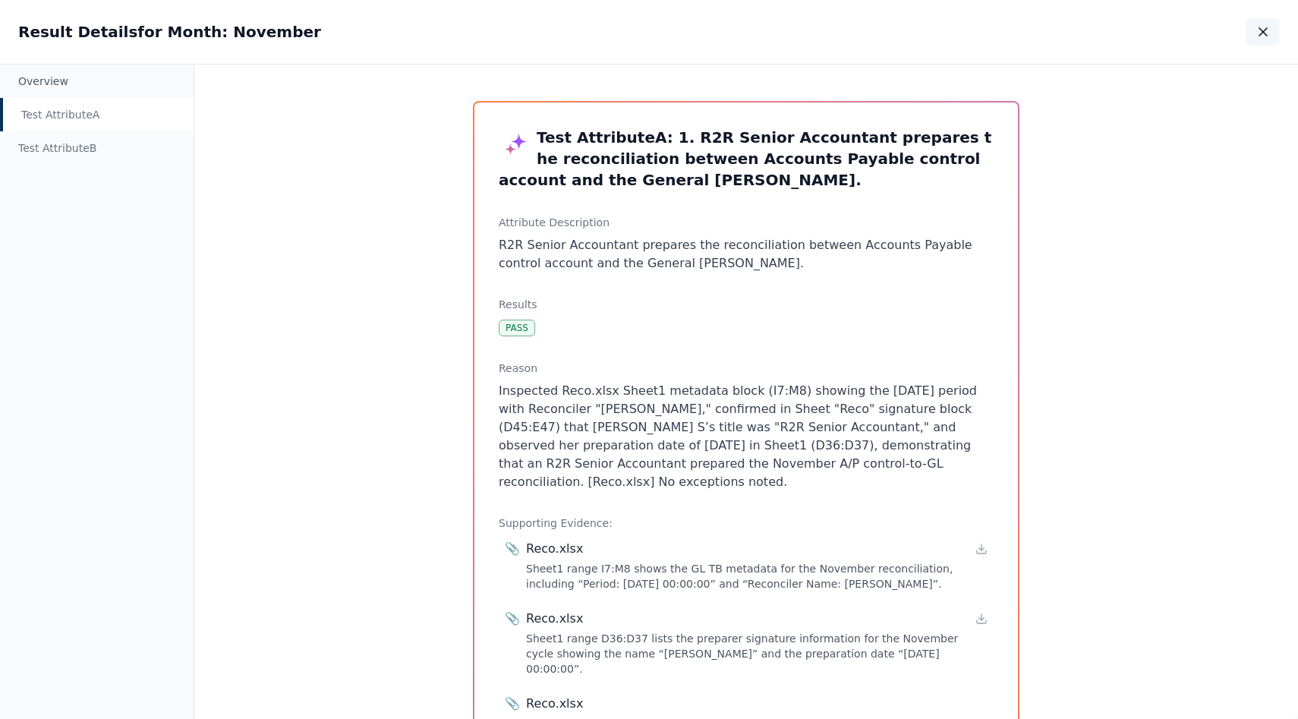
click at [1252, 36] on button "button" at bounding box center [1262, 31] width 33 height 27
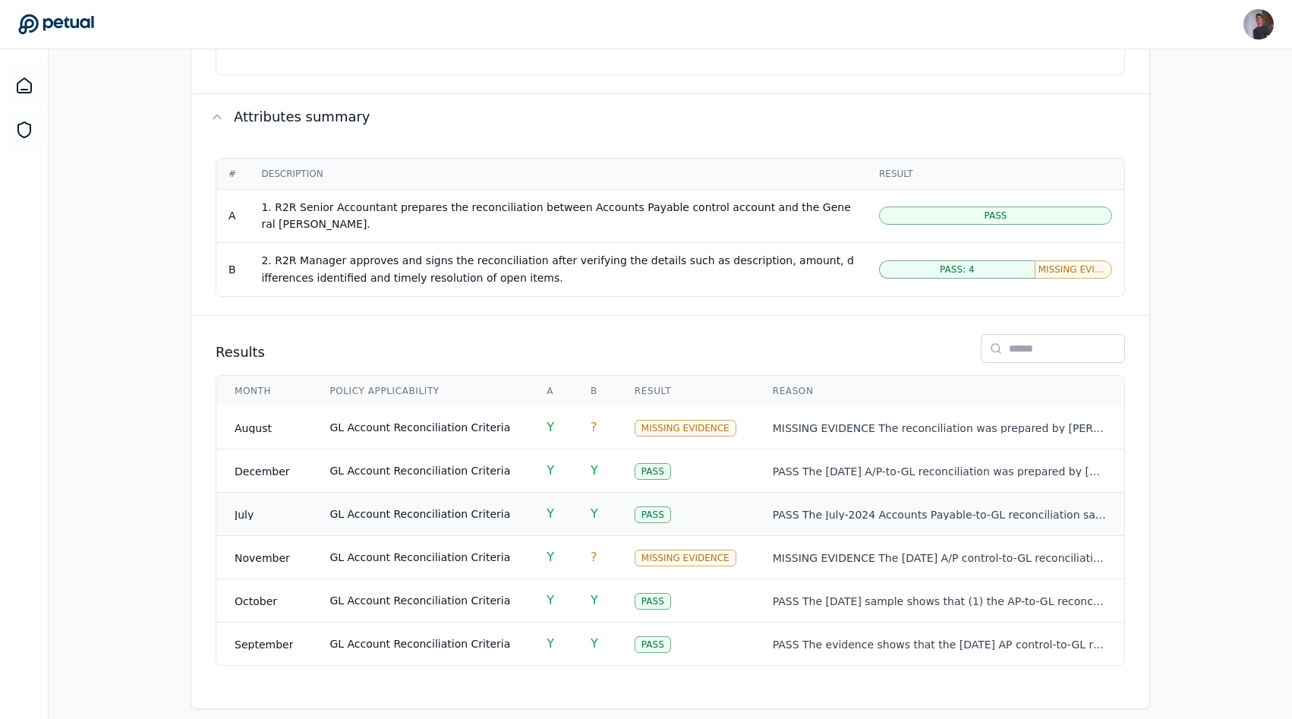
click at [386, 508] on span "GL Account Reconciliation Criteria" at bounding box center [419, 514] width 181 height 12
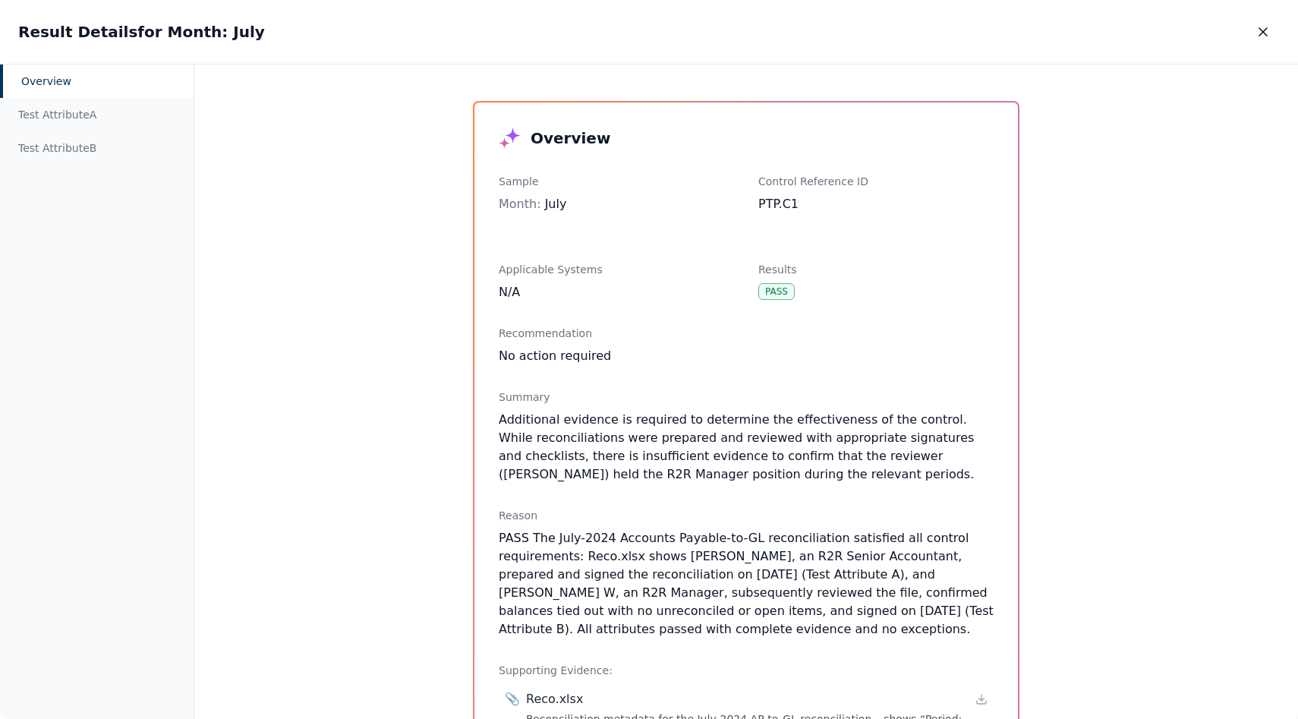
scroll to position [314, 0]
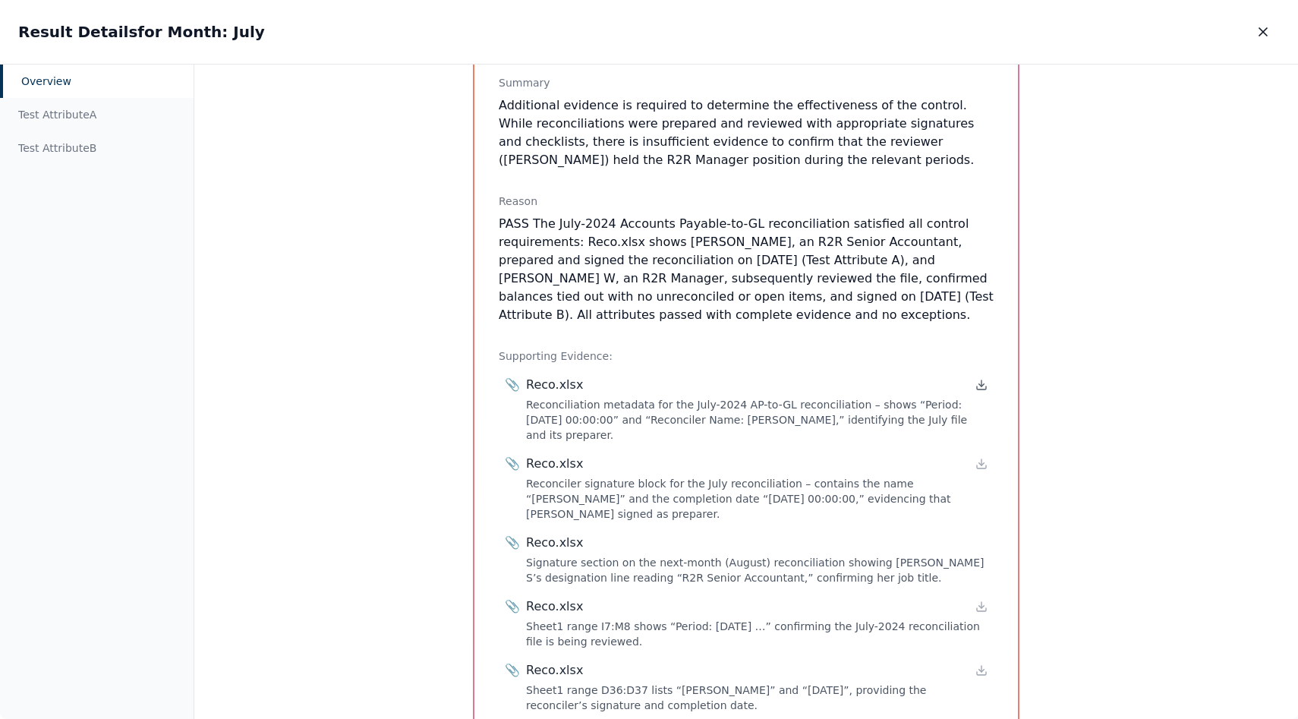
click at [978, 379] on icon at bounding box center [981, 385] width 12 height 12
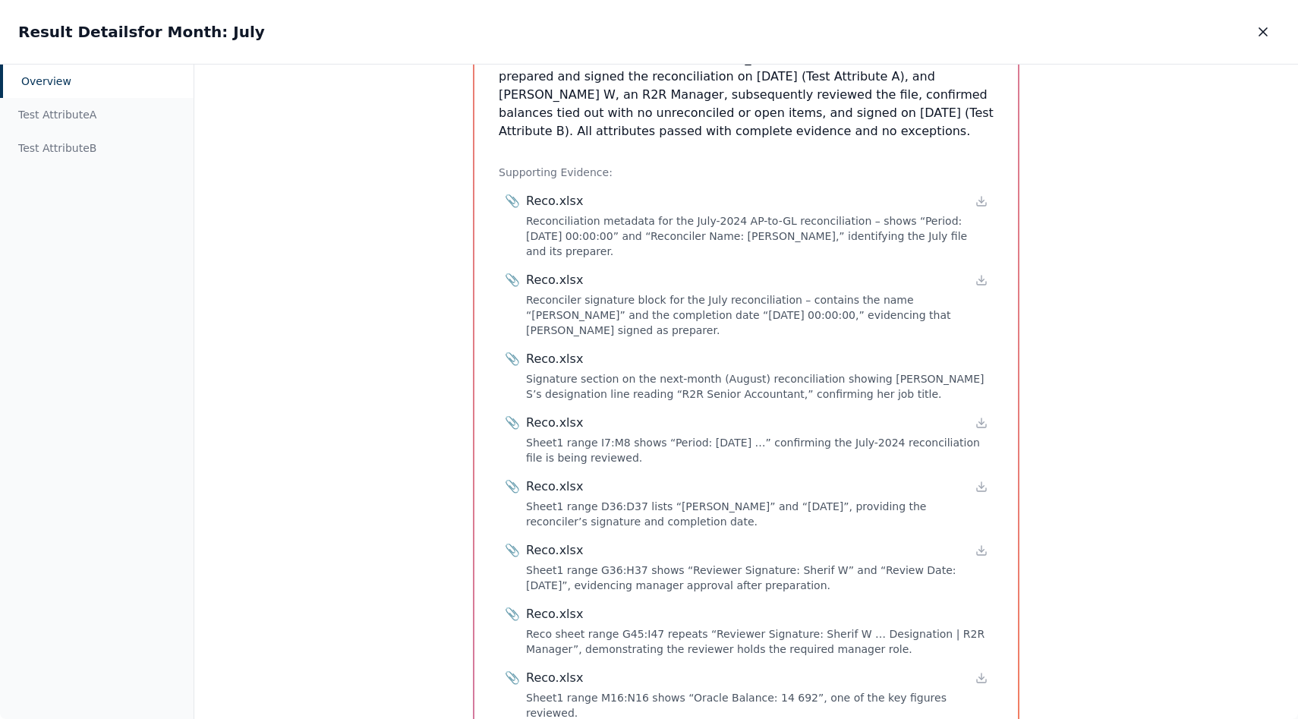
scroll to position [549, 0]
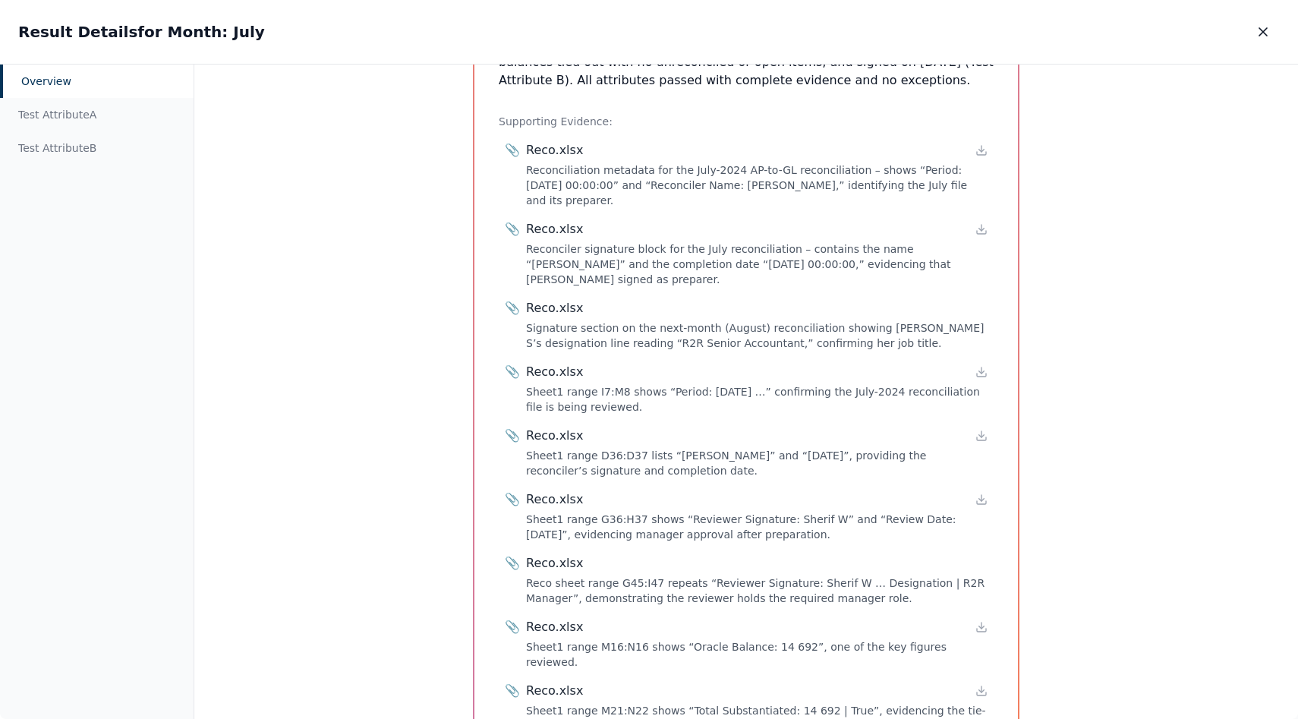
click at [1280, 40] on div "Result Details for Month: July Result Details for Month: July" at bounding box center [649, 32] width 1298 height 64
click at [1278, 40] on button "button" at bounding box center [1262, 31] width 33 height 27
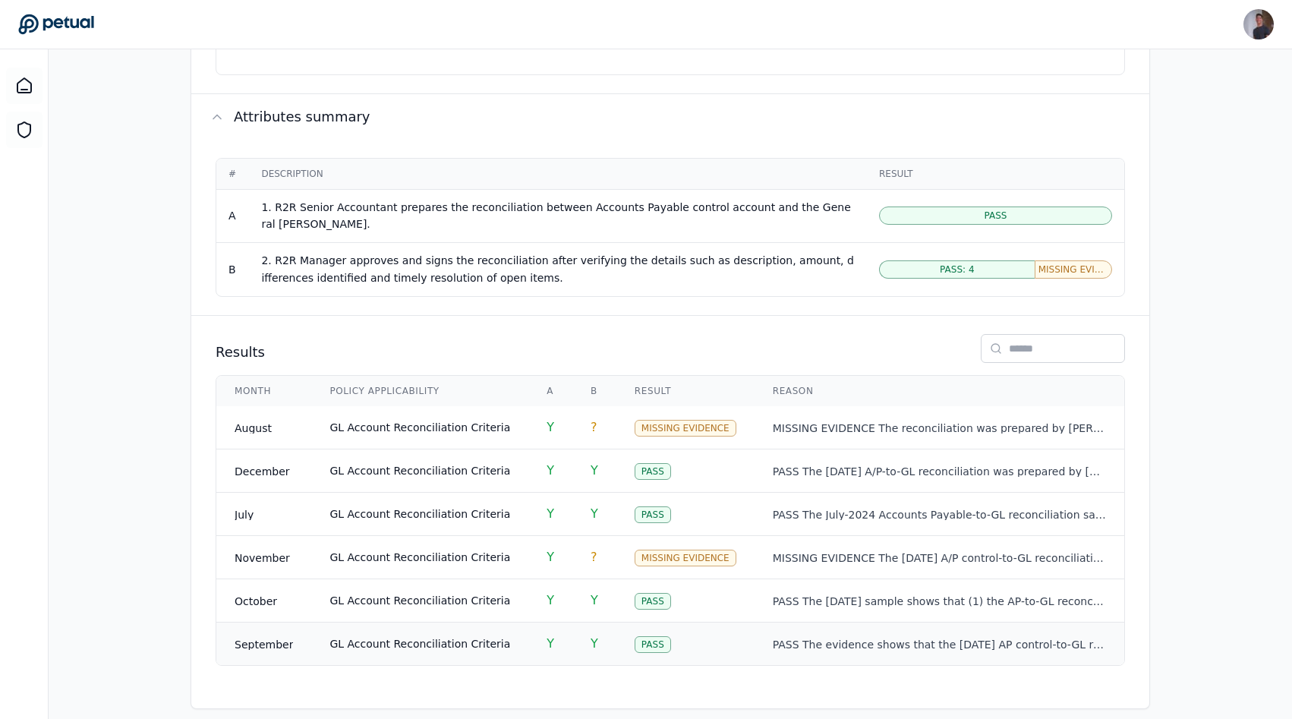
click at [336, 638] on span "GL Account Reconciliation Criteria" at bounding box center [419, 644] width 181 height 12
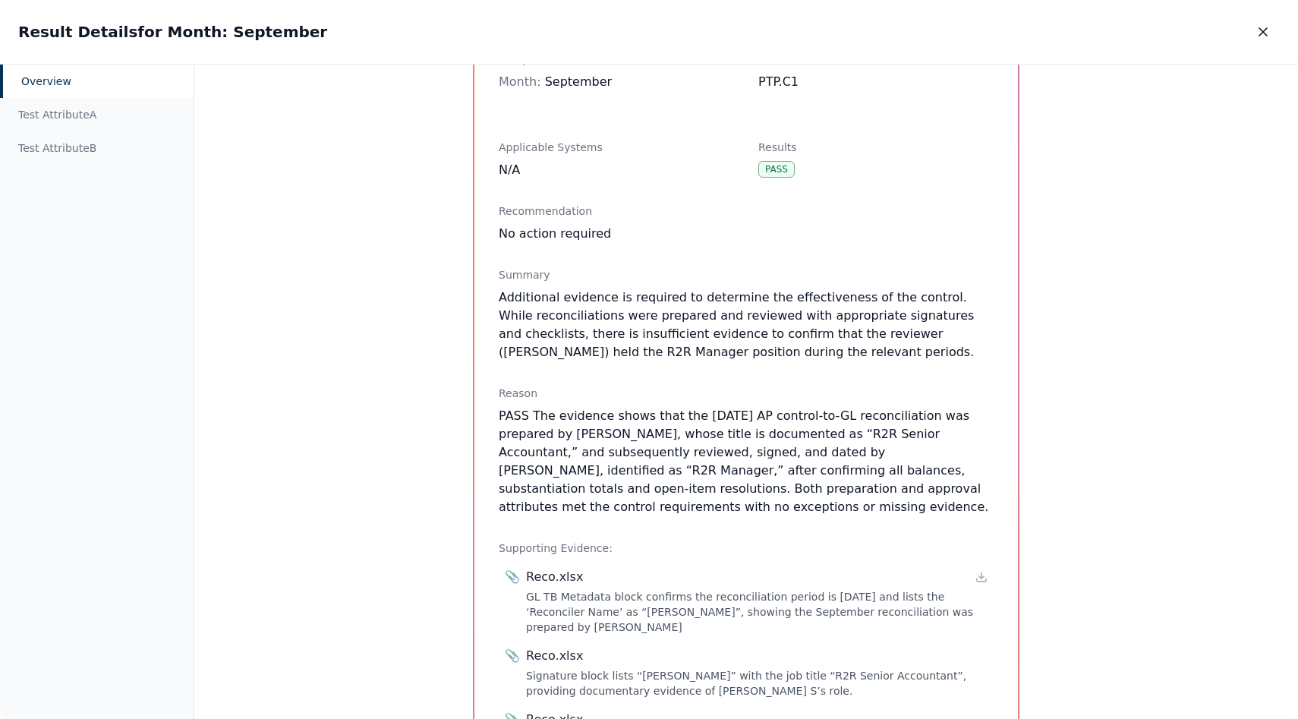
scroll to position [297, 0]
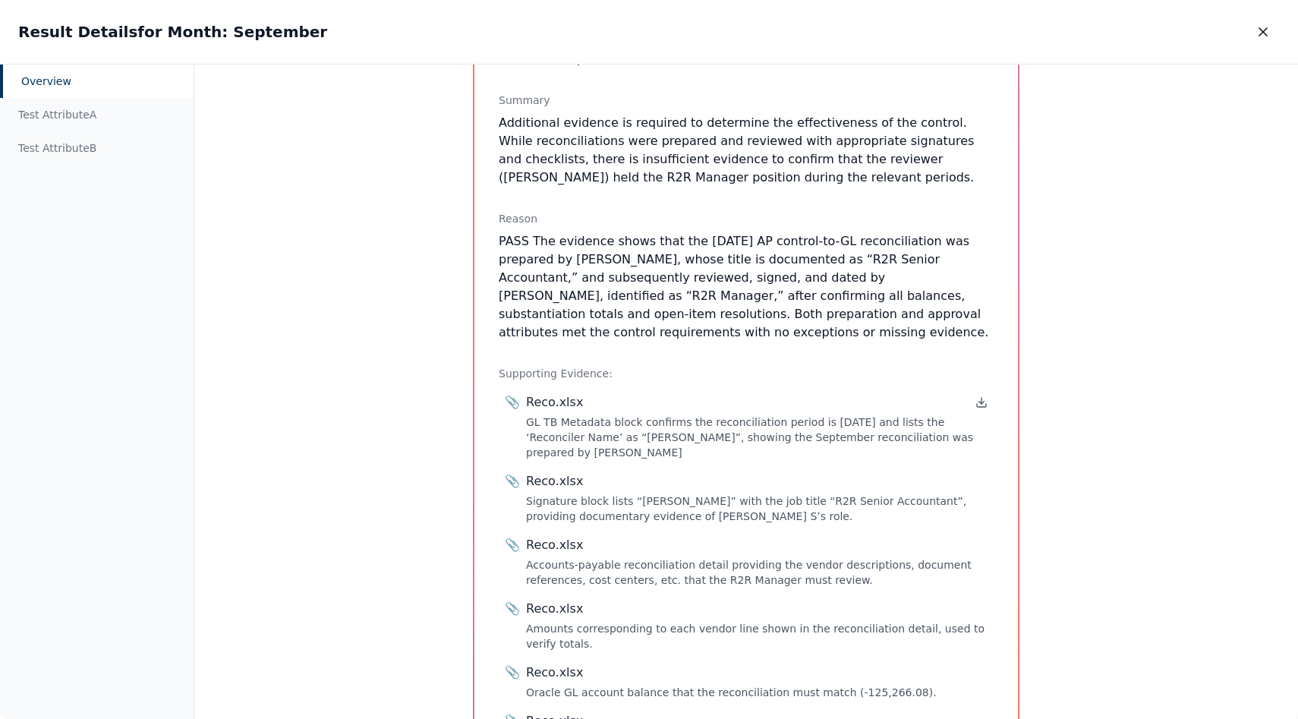
click at [975, 403] on icon at bounding box center [981, 402] width 12 height 12
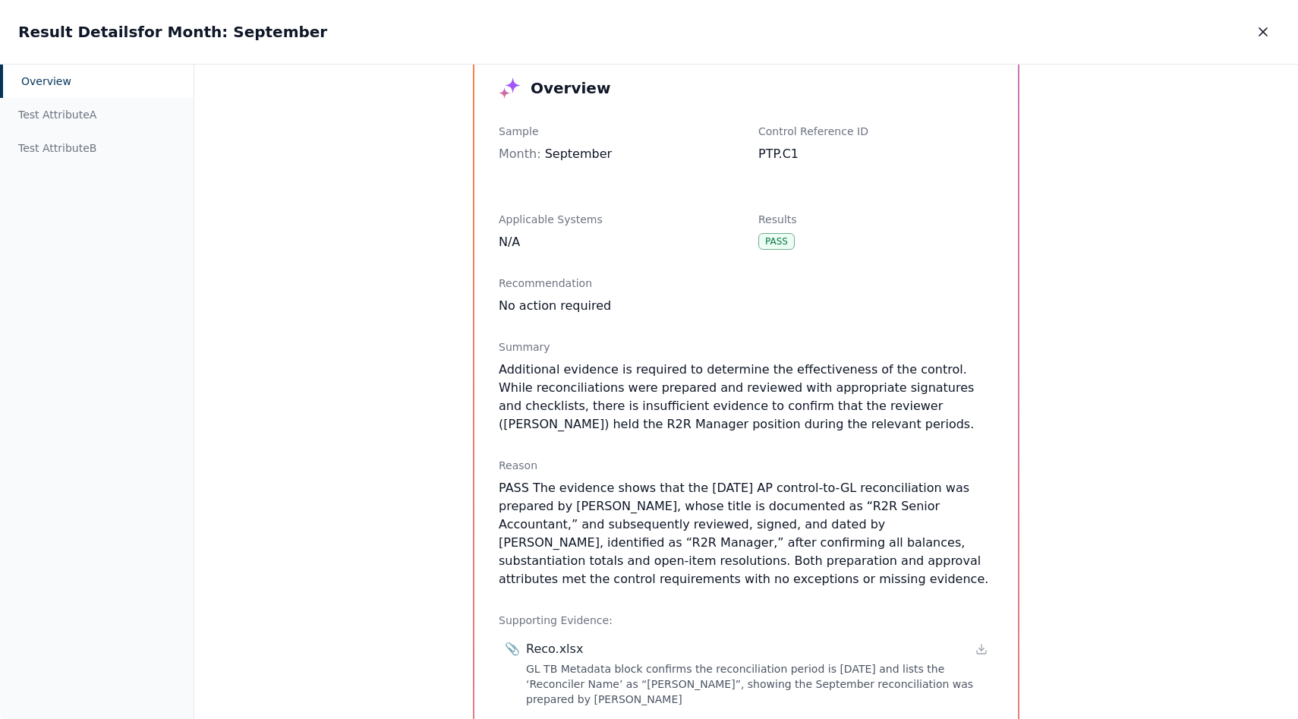
scroll to position [0, 0]
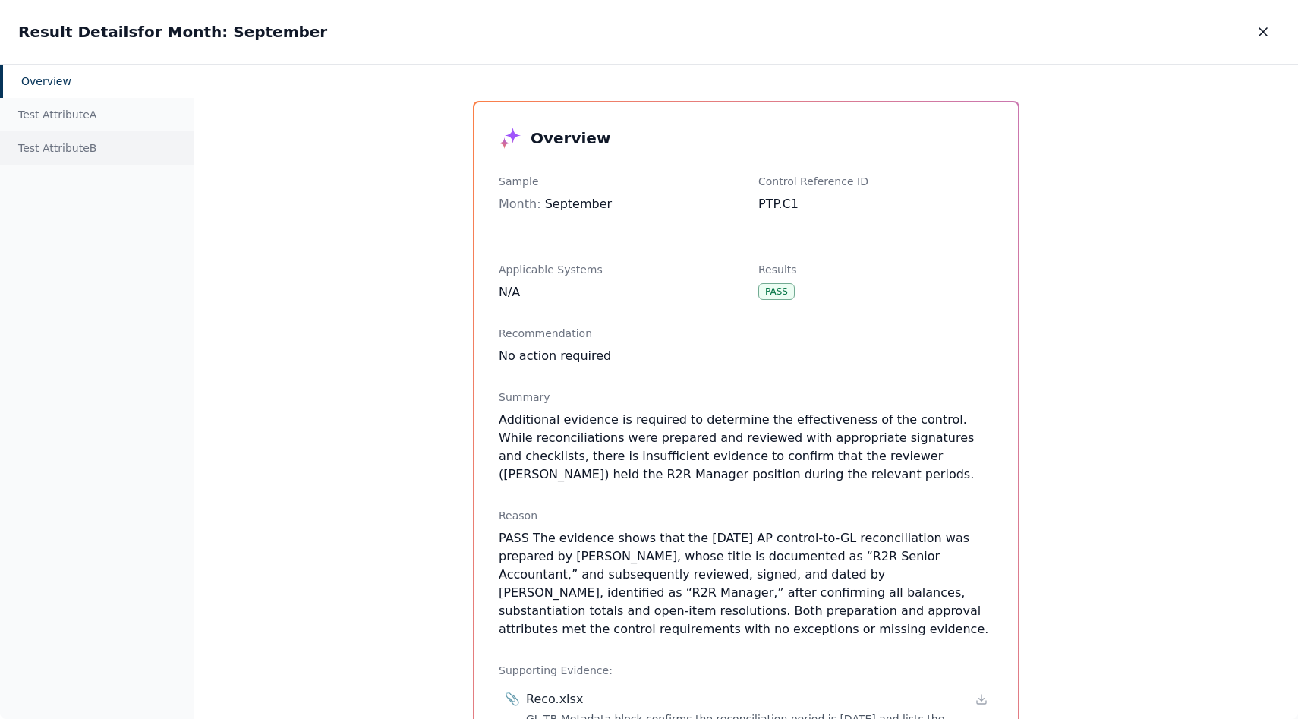
click at [27, 155] on div "Test Attribute B" at bounding box center [97, 147] width 194 height 33
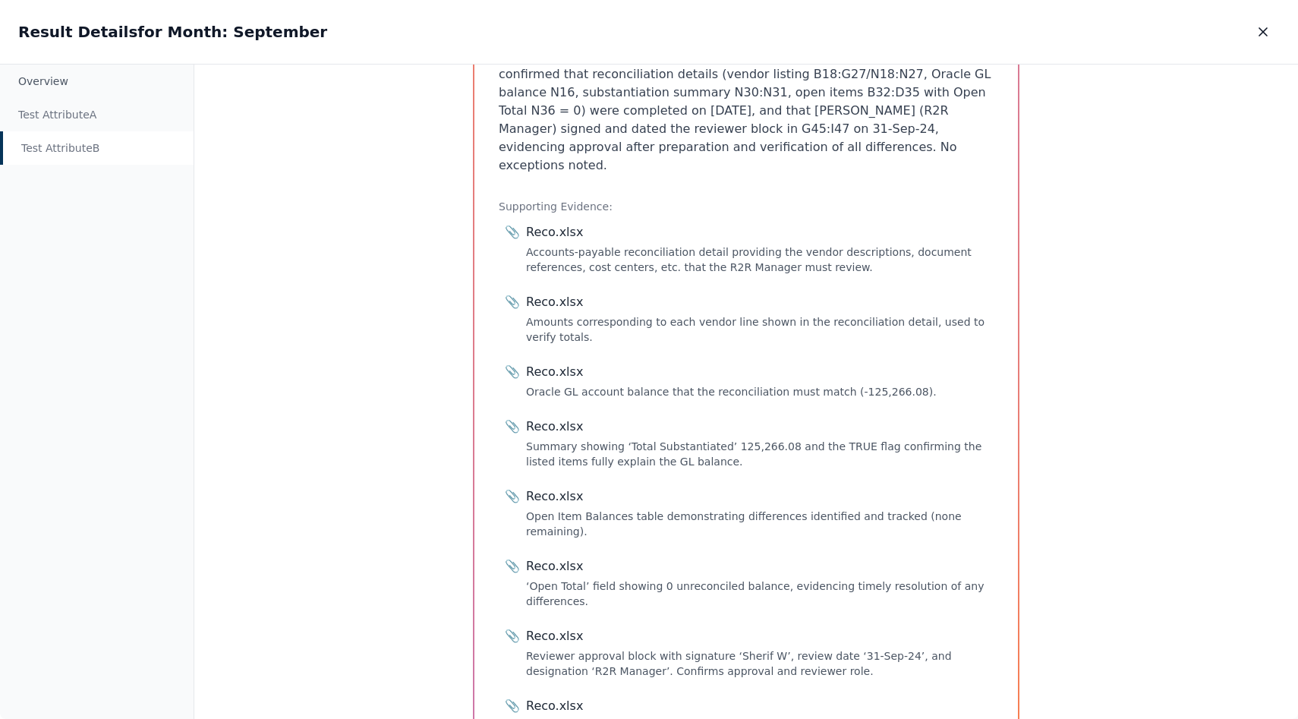
scroll to position [295, 0]
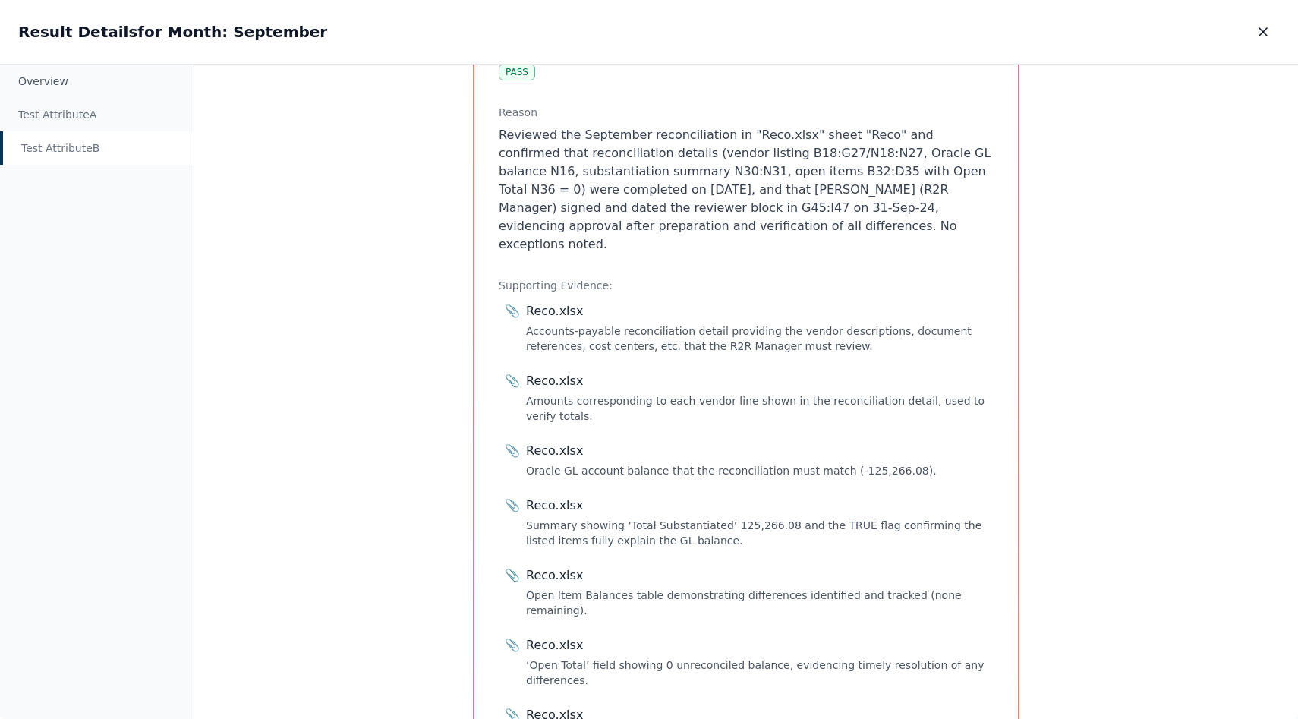
click at [754, 323] on div "Accounts-payable reconciliation detail providing the vendor descriptions, docum…" at bounding box center [757, 338] width 462 height 30
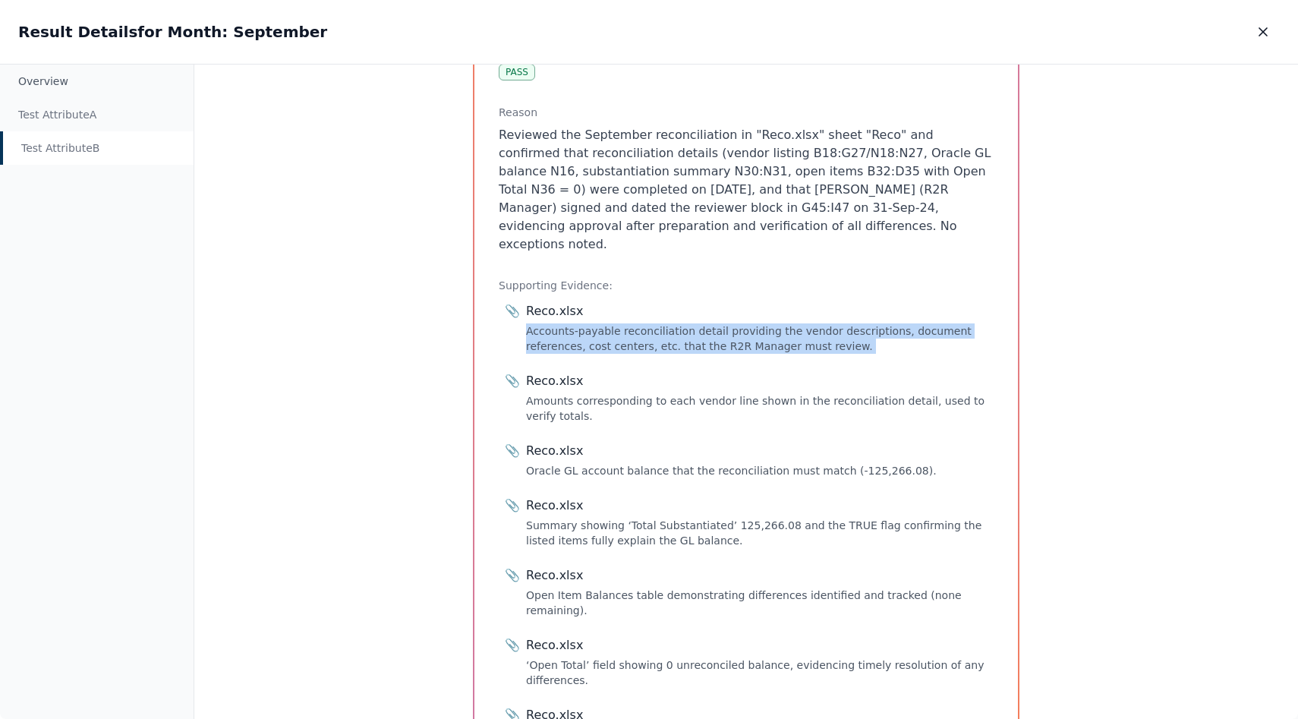
click at [754, 323] on div "Accounts-payable reconciliation detail providing the vendor descriptions, docum…" at bounding box center [757, 338] width 462 height 30
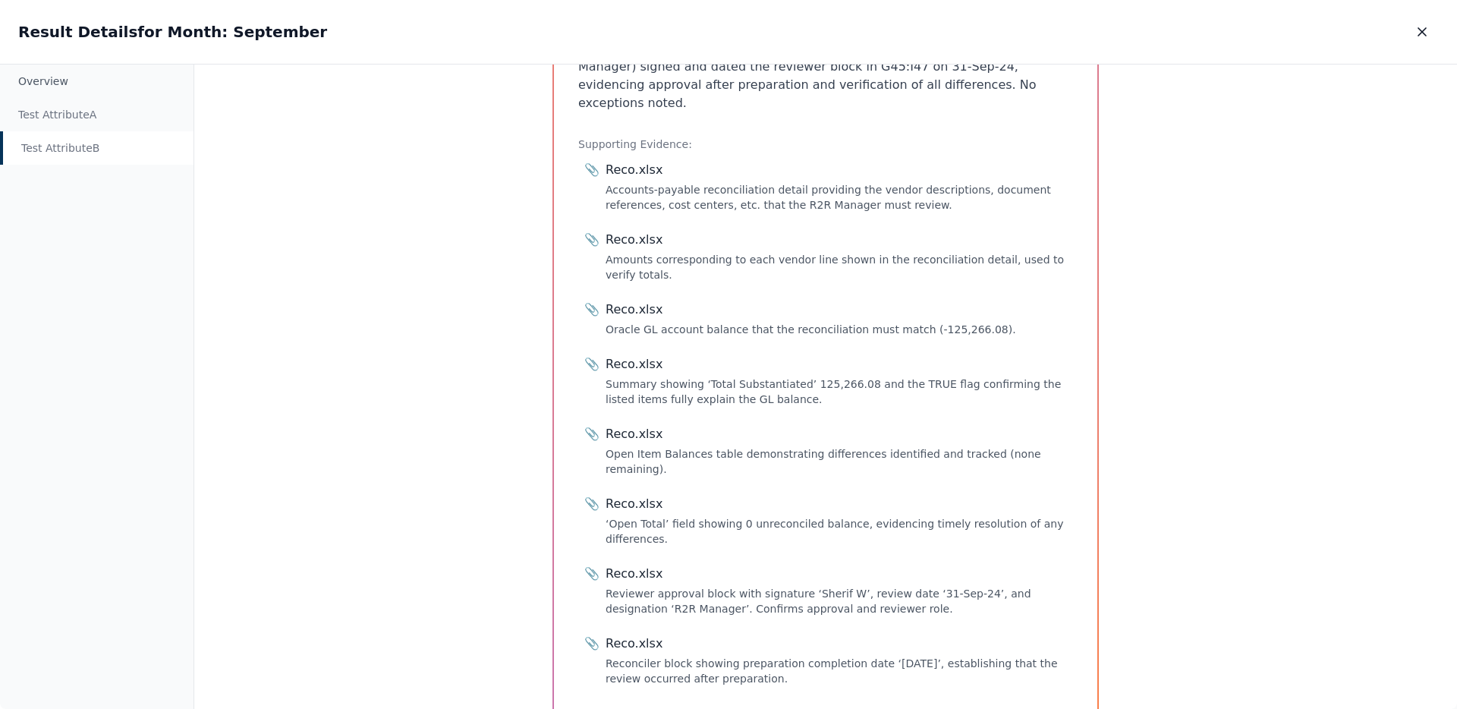
scroll to position [0, 0]
